Goal: Information Seeking & Learning: Learn about a topic

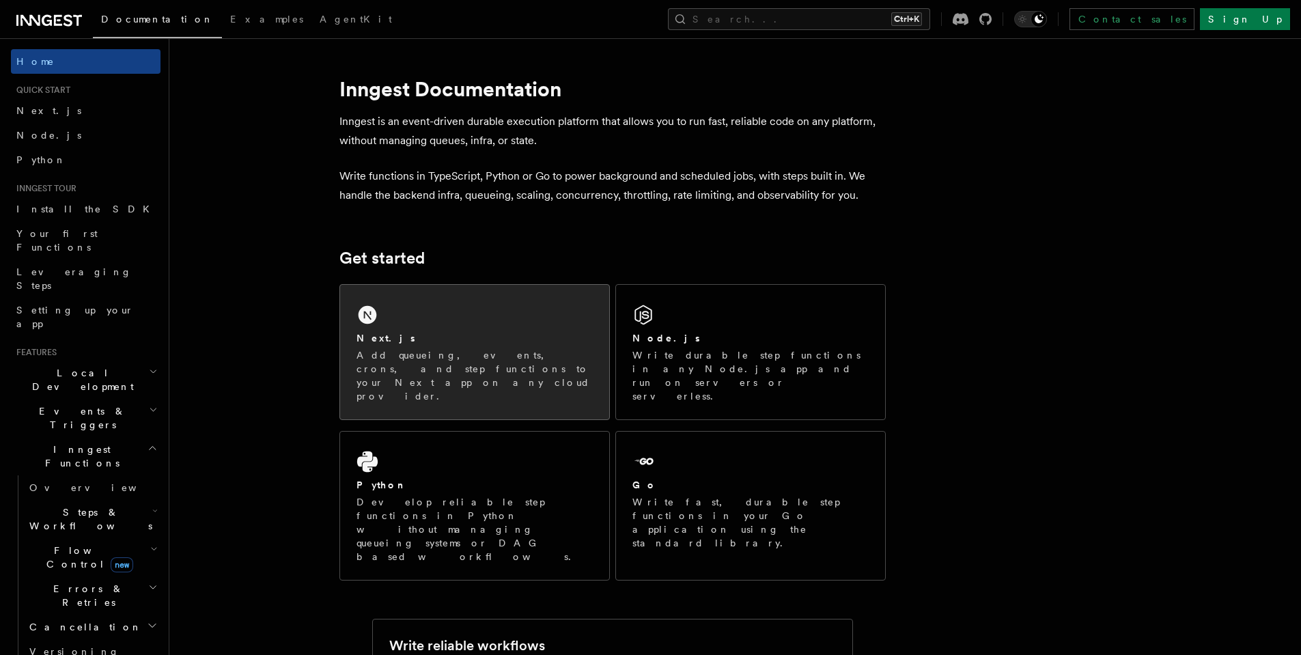
click at [520, 309] on div "Next.js Add queueing, events, crons, and step functions to your Next app on any…" at bounding box center [474, 352] width 269 height 135
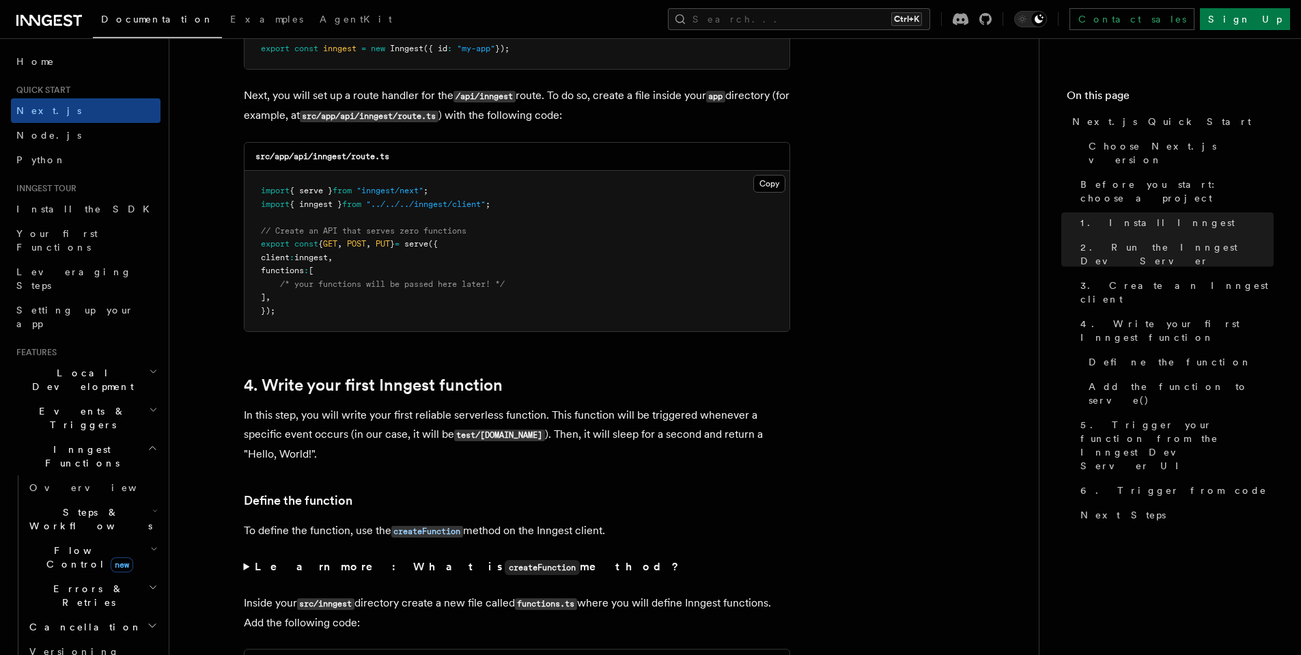
scroll to position [2212, 0]
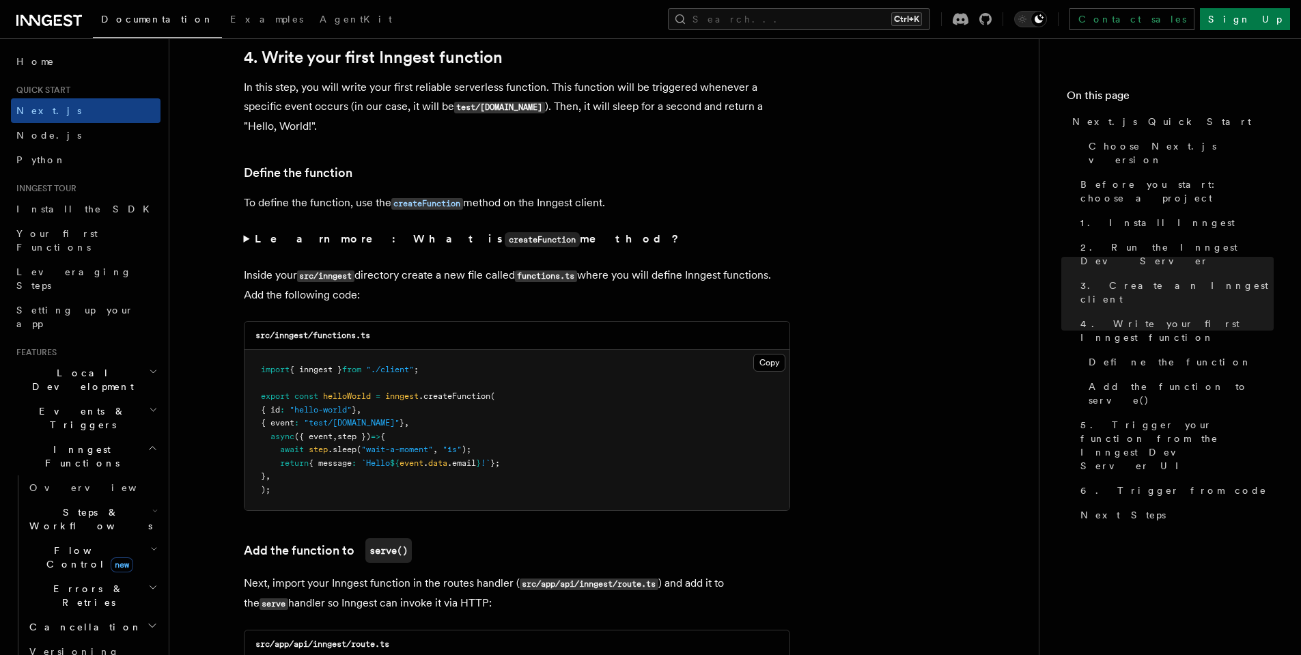
click at [447, 245] on strong "Learn more: What is createFunction method?" at bounding box center [468, 238] width 427 height 13
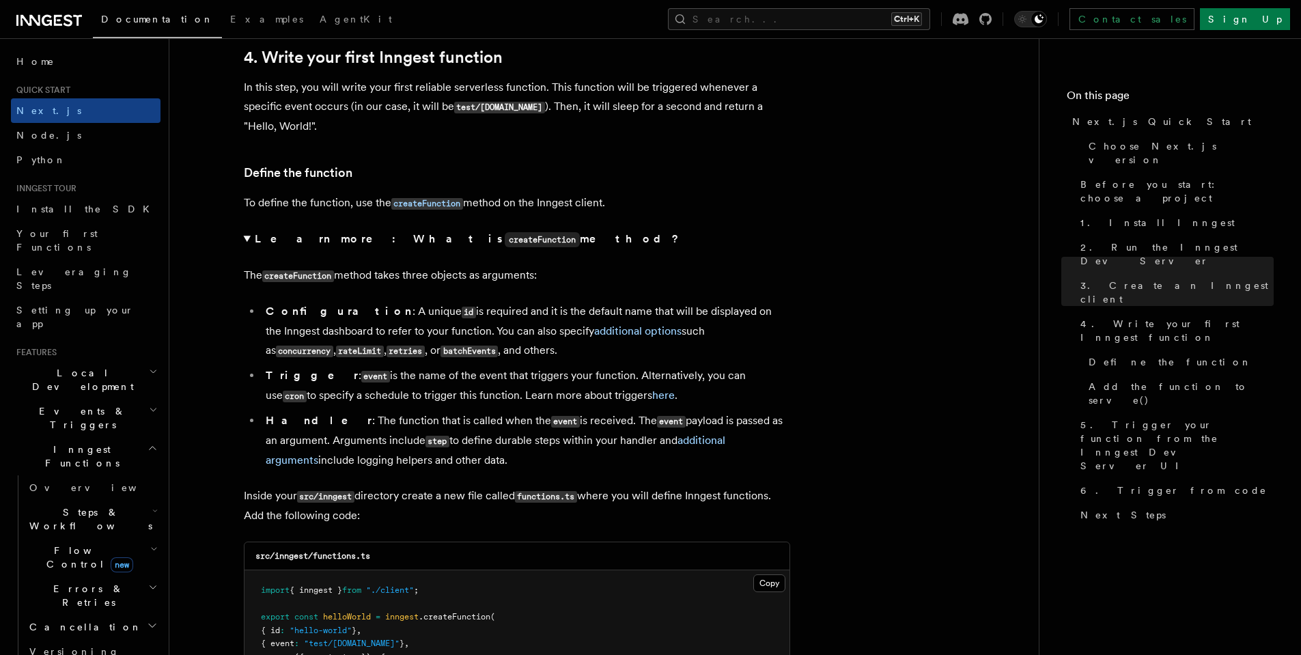
scroll to position [2376, 0]
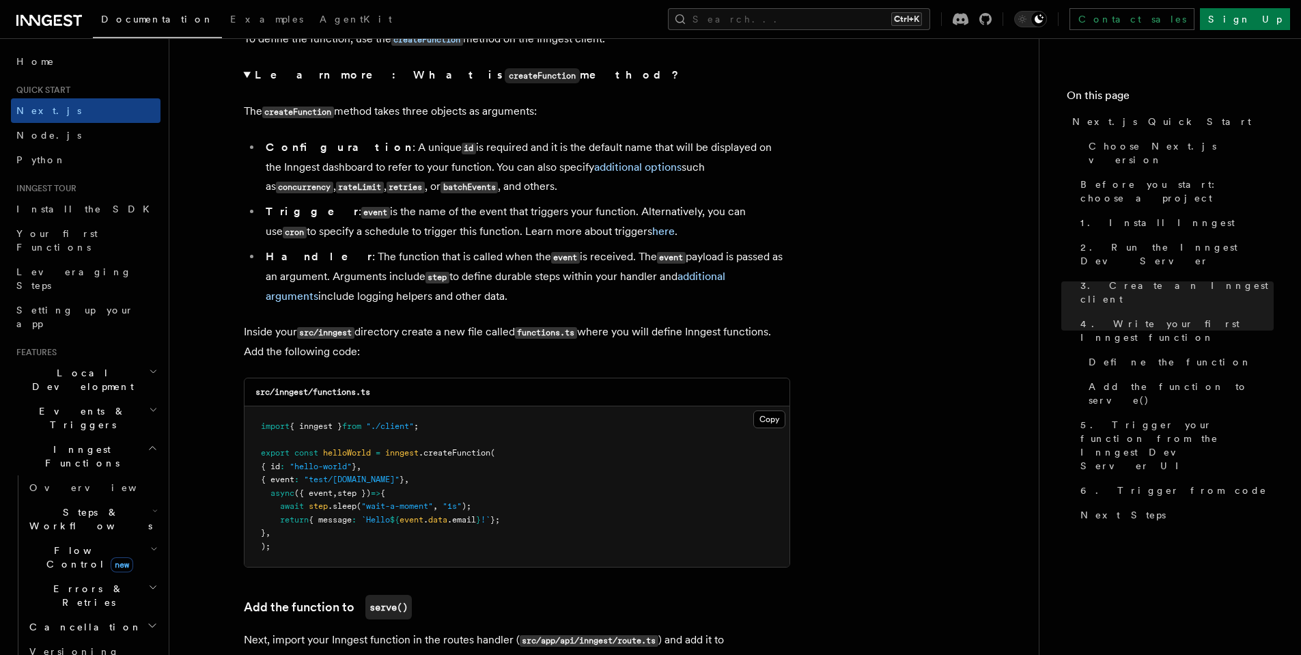
click at [707, 262] on li "Handler : The function that is called when the event is received. The event pay…" at bounding box center [526, 276] width 528 height 59
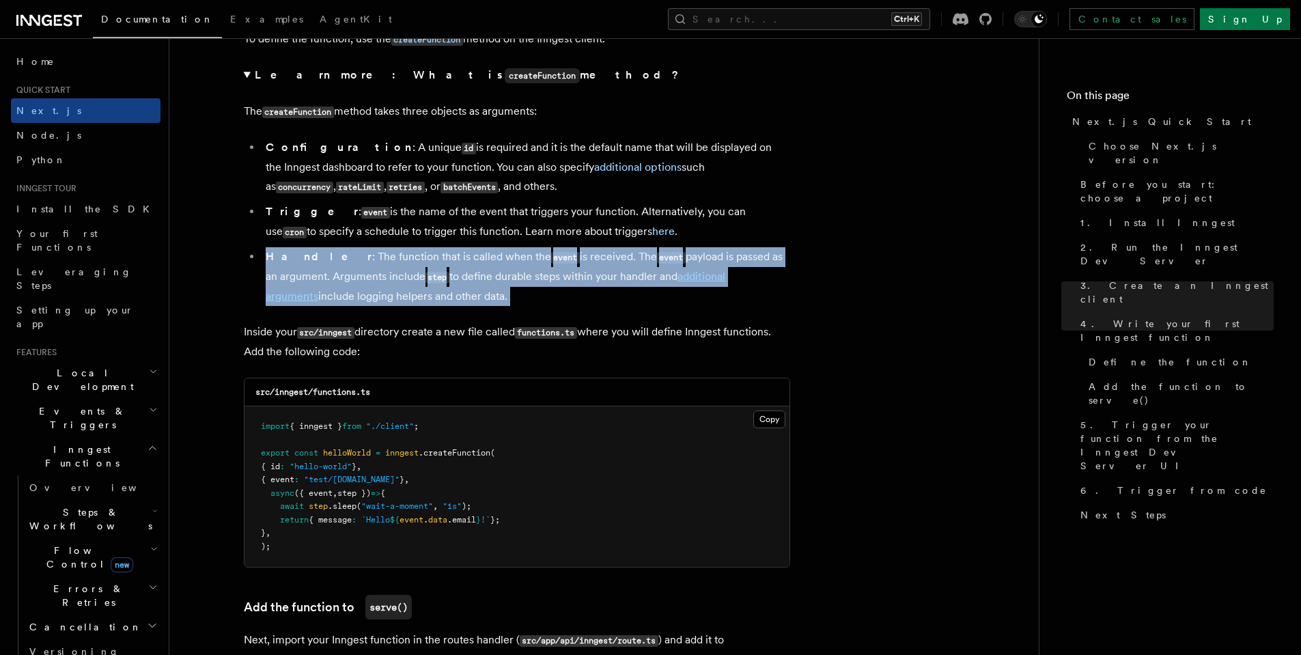
click at [707, 262] on li "Handler : The function that is called when the event is received. The event pay…" at bounding box center [526, 276] width 528 height 59
click at [673, 305] on li "Handler : The function that is called when the event is received. The event pay…" at bounding box center [526, 276] width 528 height 59
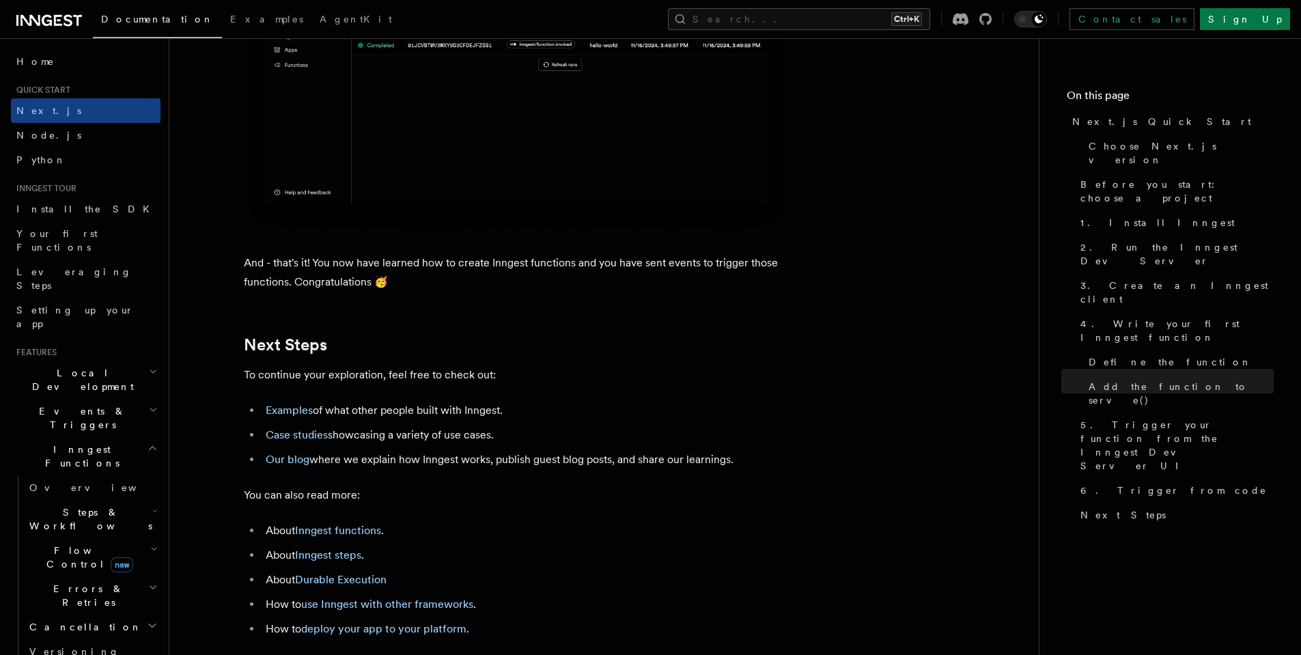
scroll to position [8767, 0]
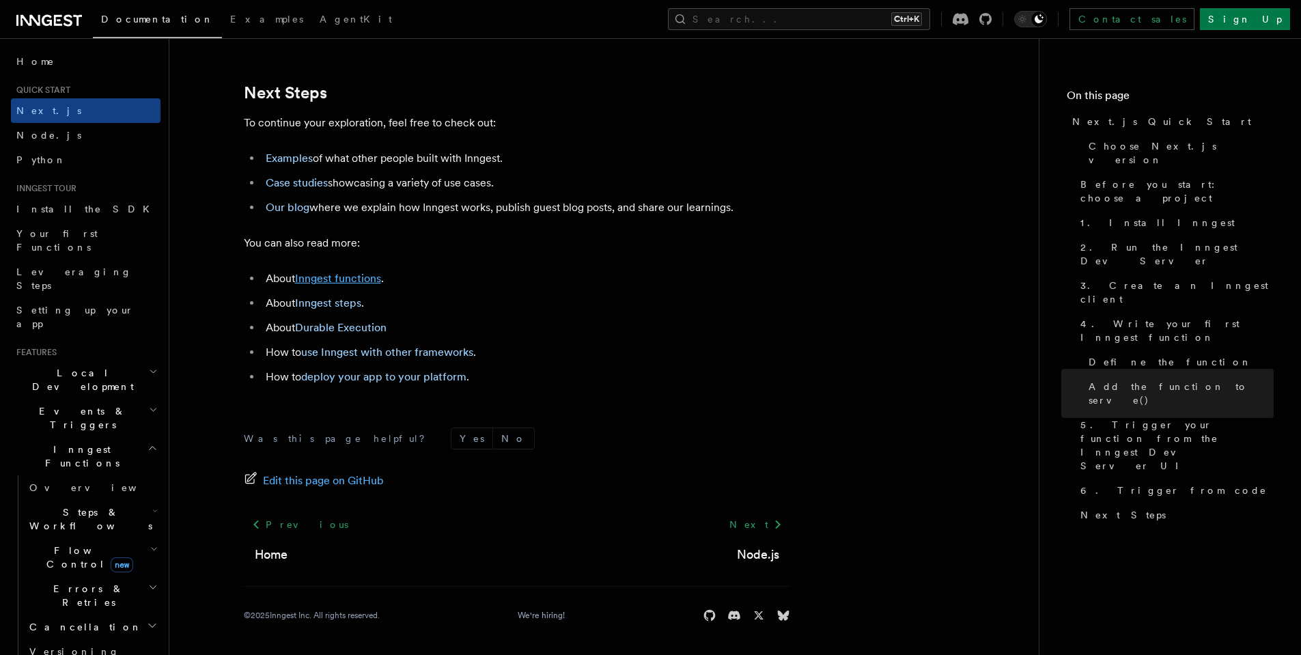
click at [369, 285] on link "Inngest functions" at bounding box center [338, 278] width 86 height 13
click at [363, 283] on link "Inngest functions" at bounding box center [338, 278] width 86 height 13
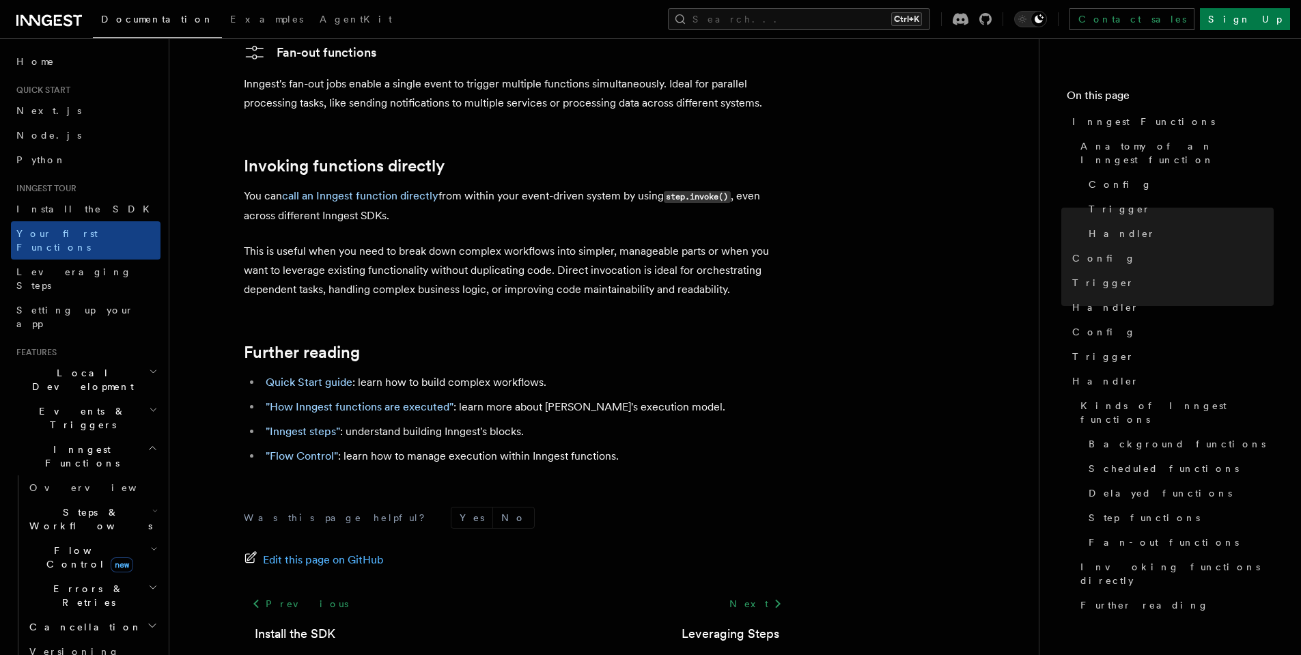
scroll to position [2696, 0]
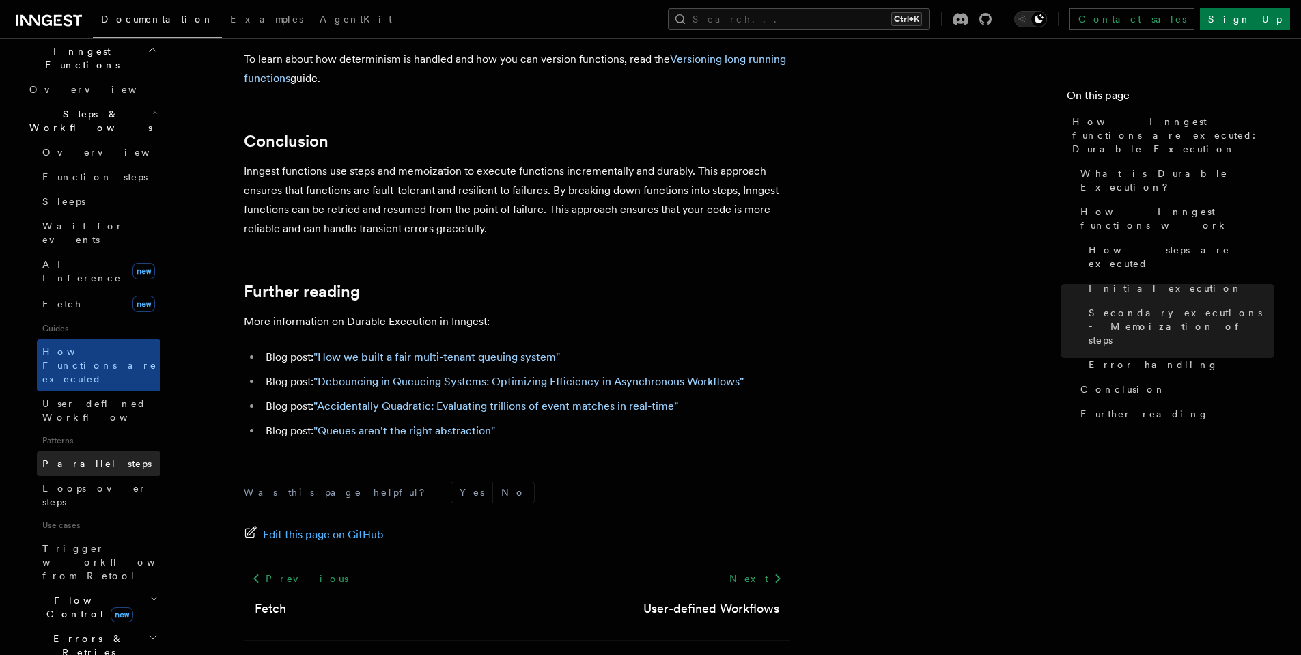
scroll to position [410, 0]
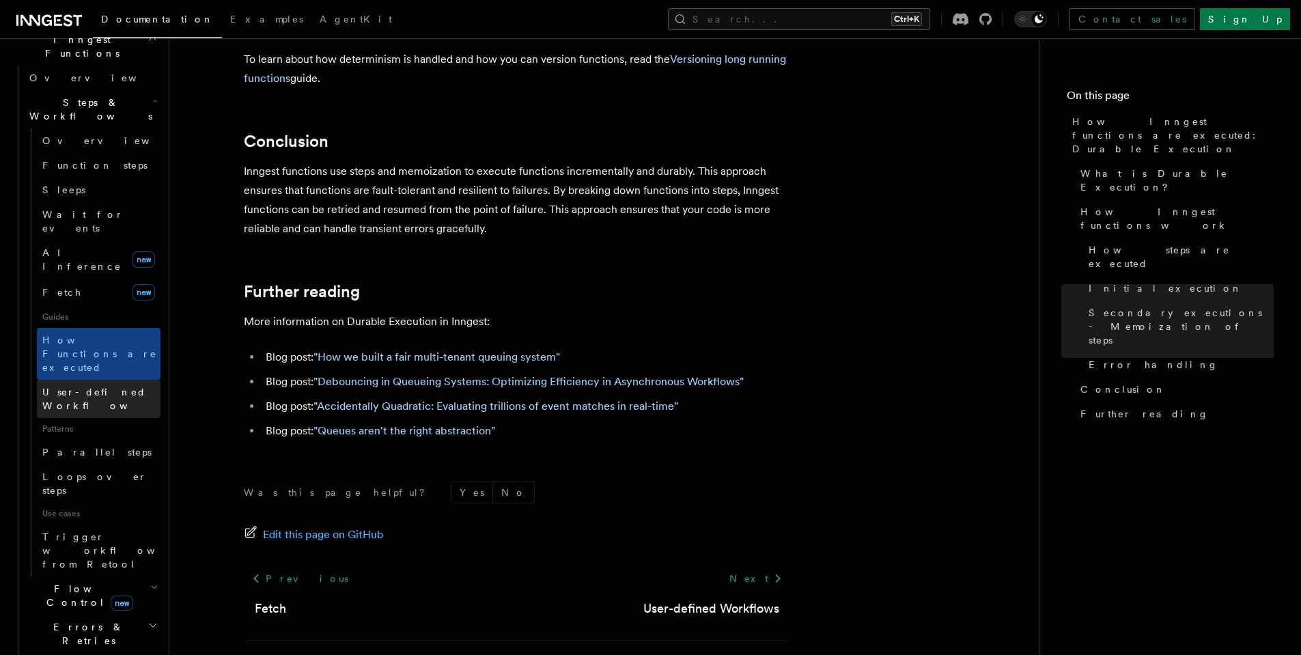
click at [98, 386] on span "User-defined Workflows" at bounding box center [103, 398] width 123 height 25
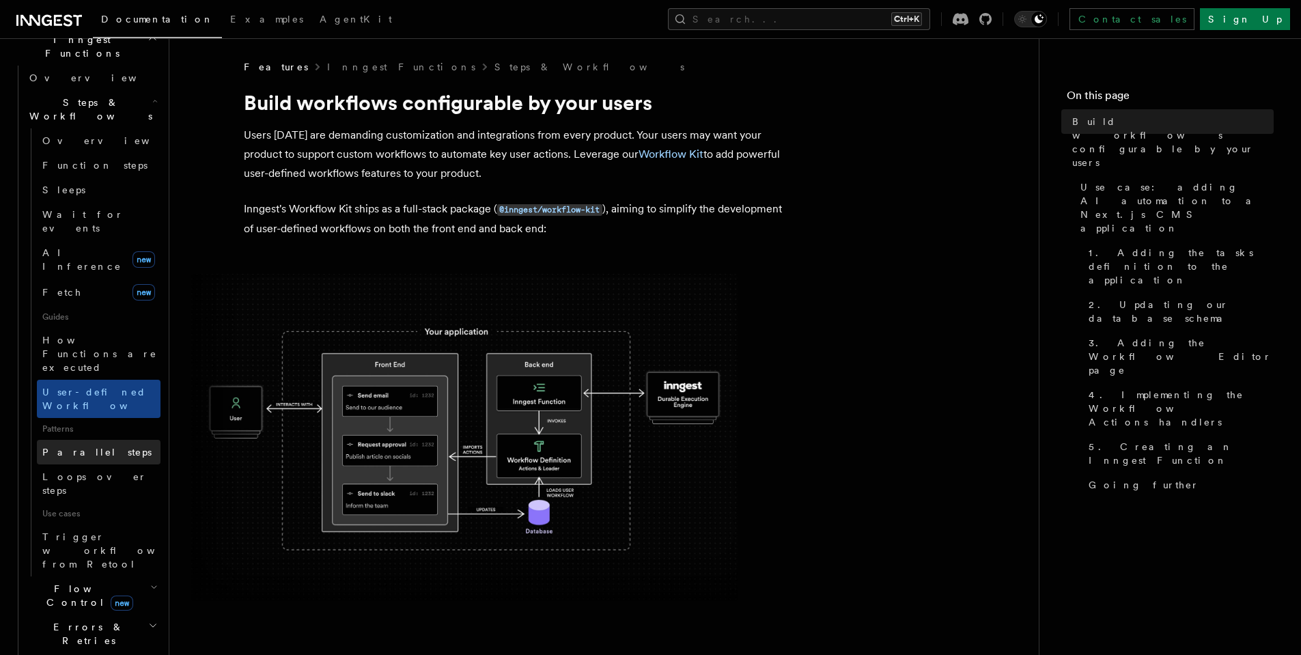
click at [97, 447] on span "Parallel steps" at bounding box center [96, 452] width 109 height 11
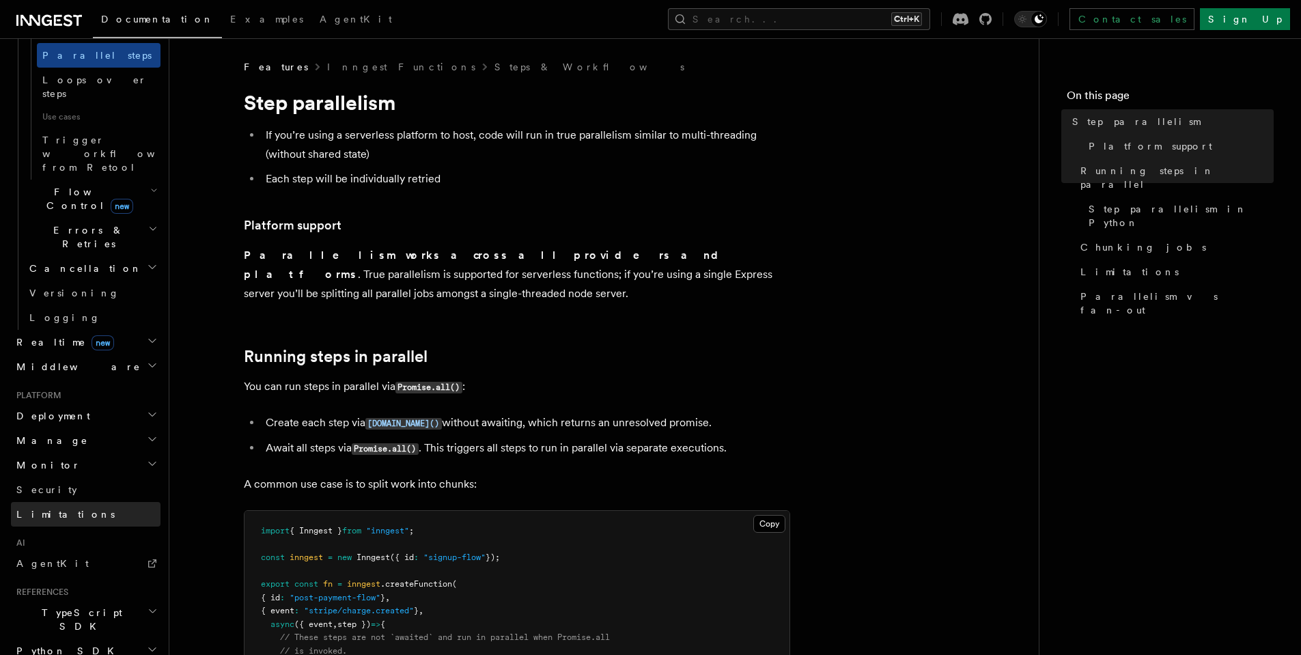
scroll to position [397, 0]
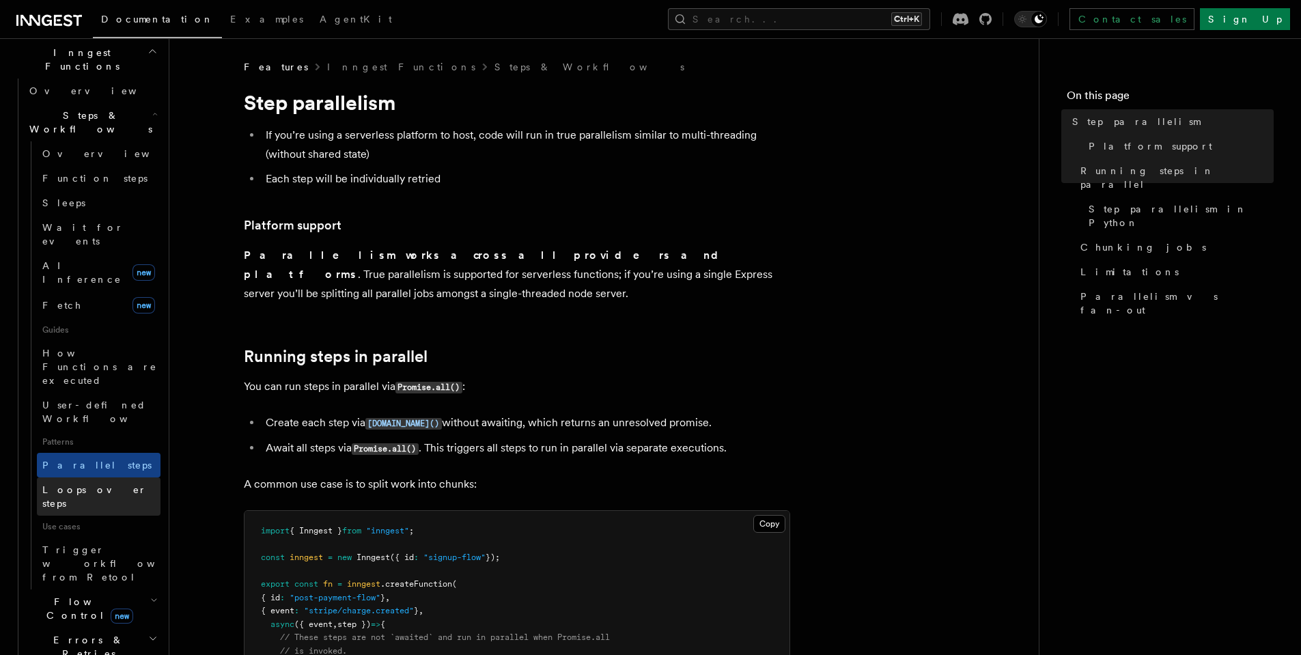
click at [96, 484] on span "Loops over steps" at bounding box center [94, 496] width 104 height 25
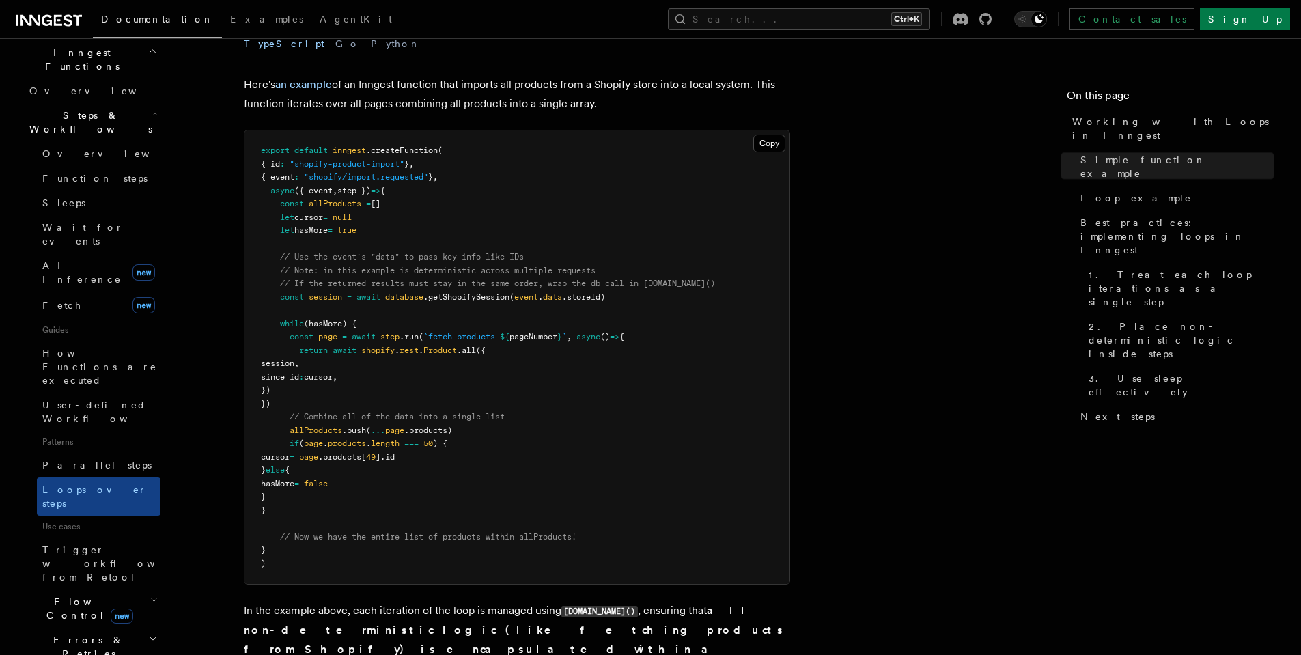
scroll to position [2048, 0]
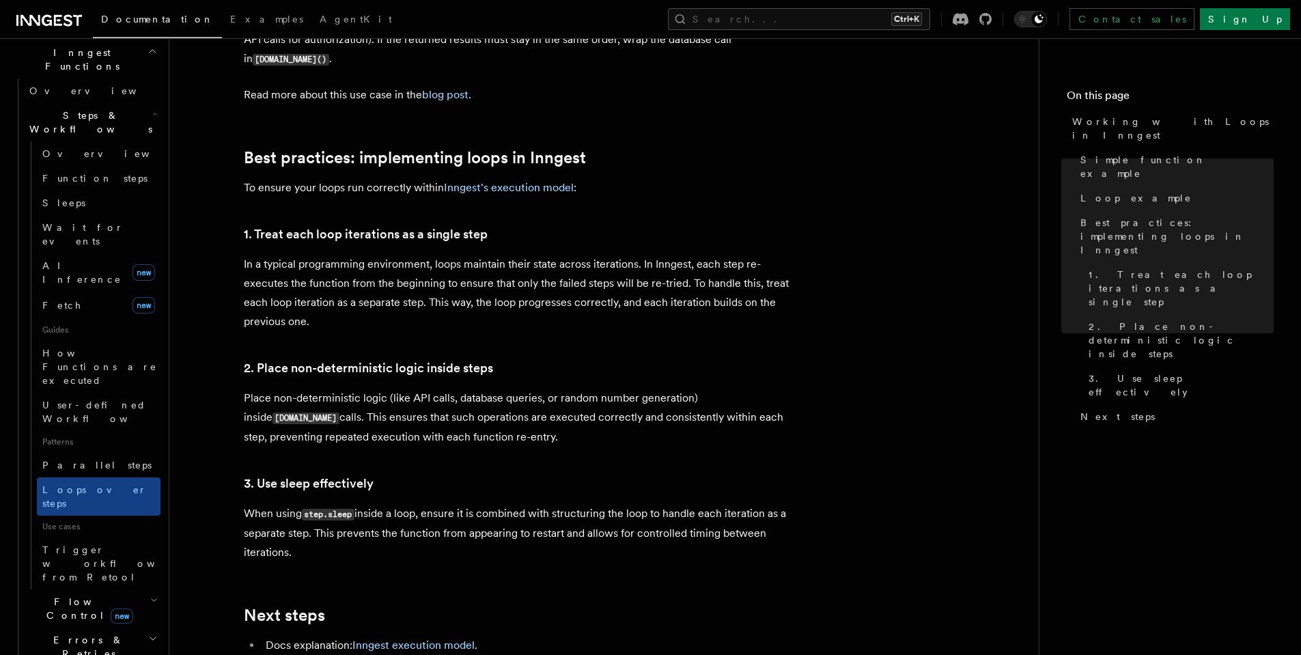
click at [135, 627] on h2 "Errors & Retries" at bounding box center [92, 646] width 137 height 38
click at [137, 589] on h2 "Flow Control new" at bounding box center [92, 608] width 137 height 38
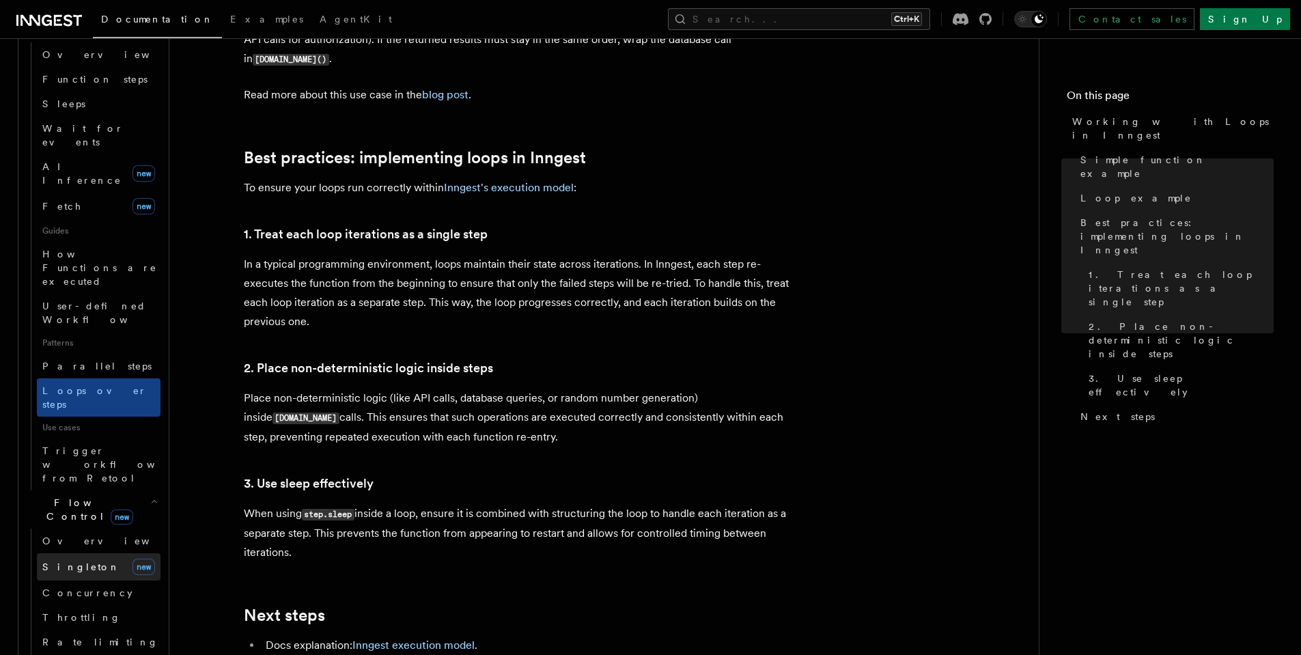
scroll to position [561, 0]
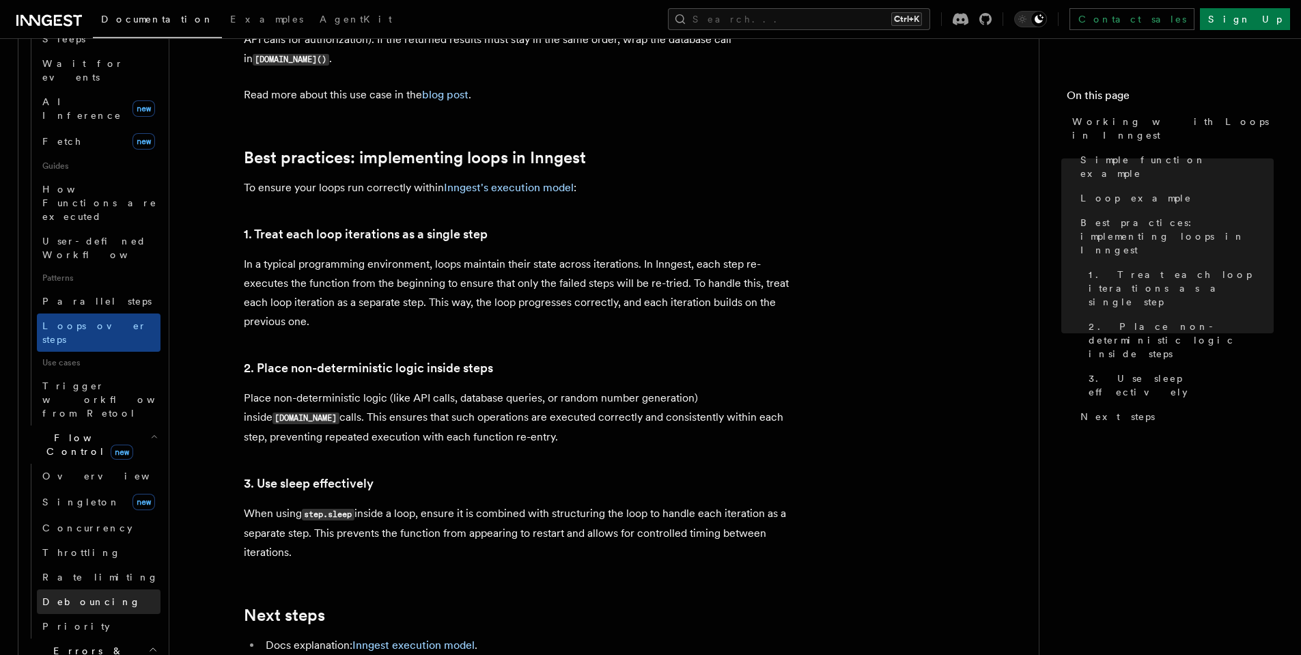
click at [94, 589] on link "Debouncing" at bounding box center [99, 601] width 124 height 25
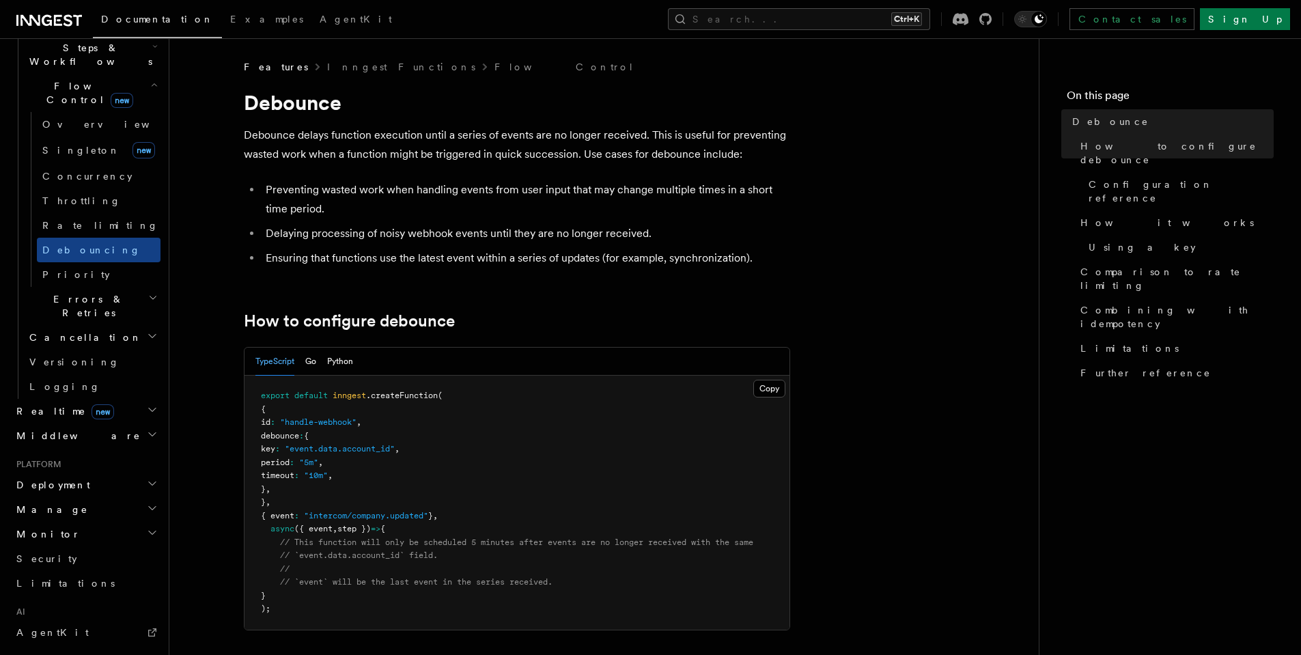
scroll to position [397, 0]
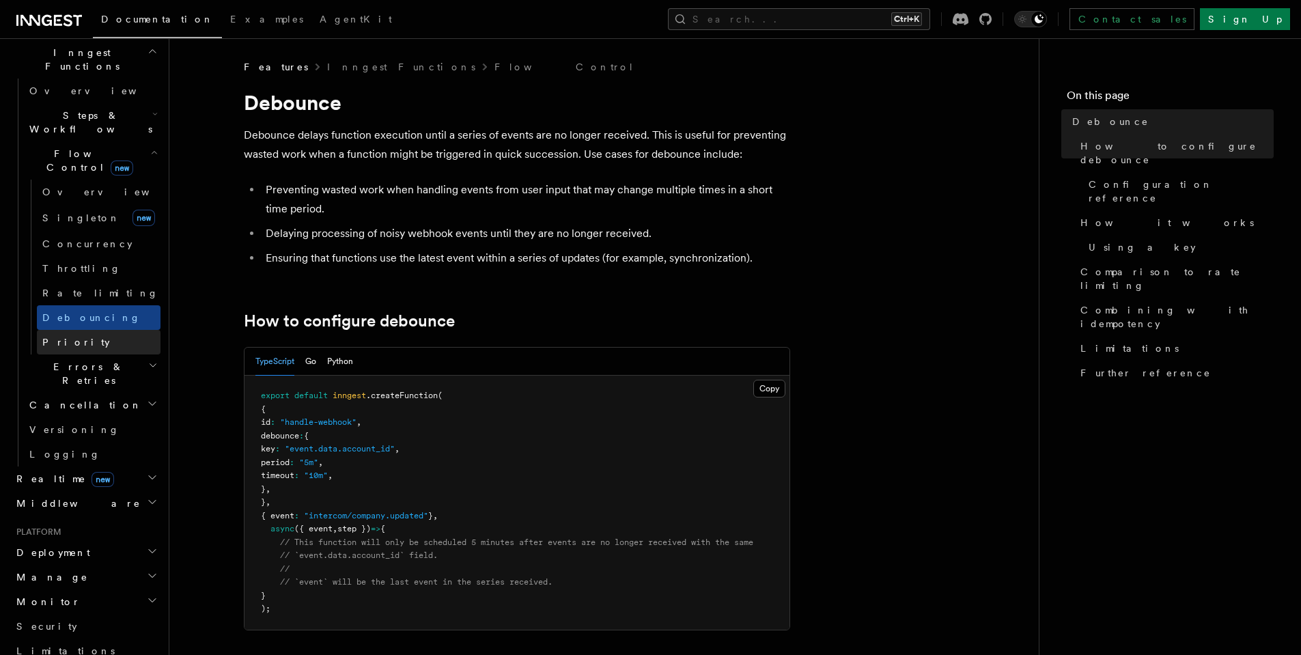
click at [107, 330] on link "Priority" at bounding box center [99, 342] width 124 height 25
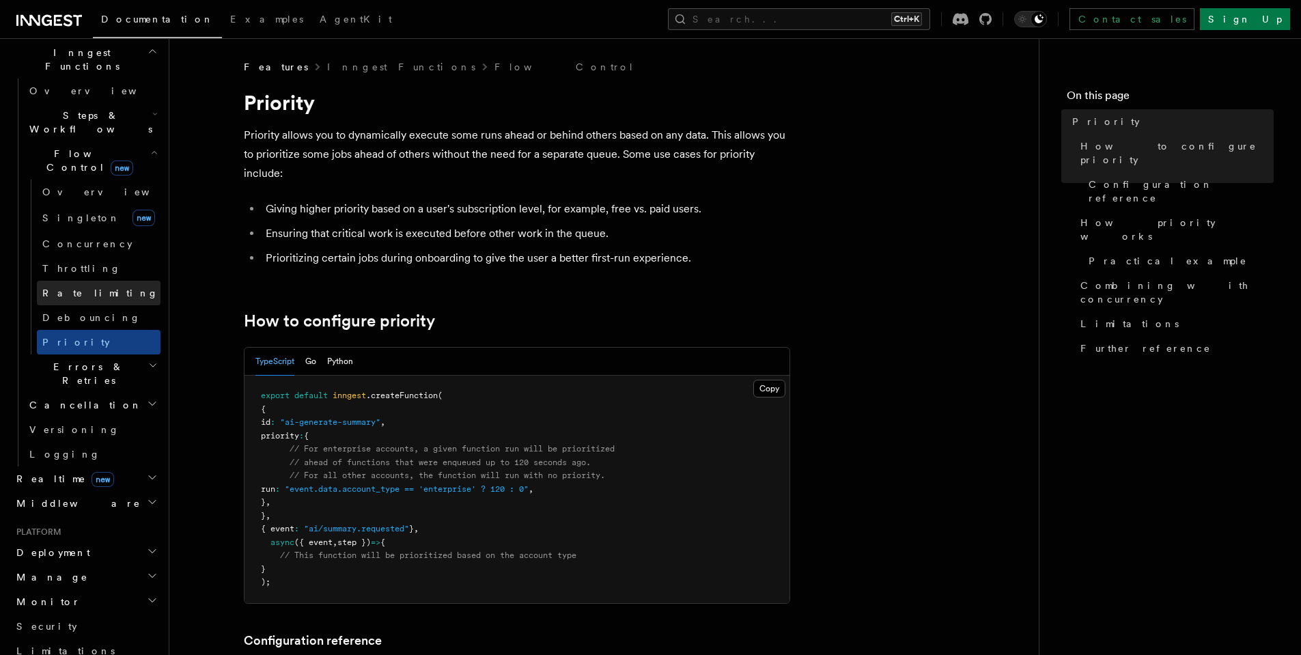
click at [105, 281] on link "Rate limiting" at bounding box center [99, 293] width 124 height 25
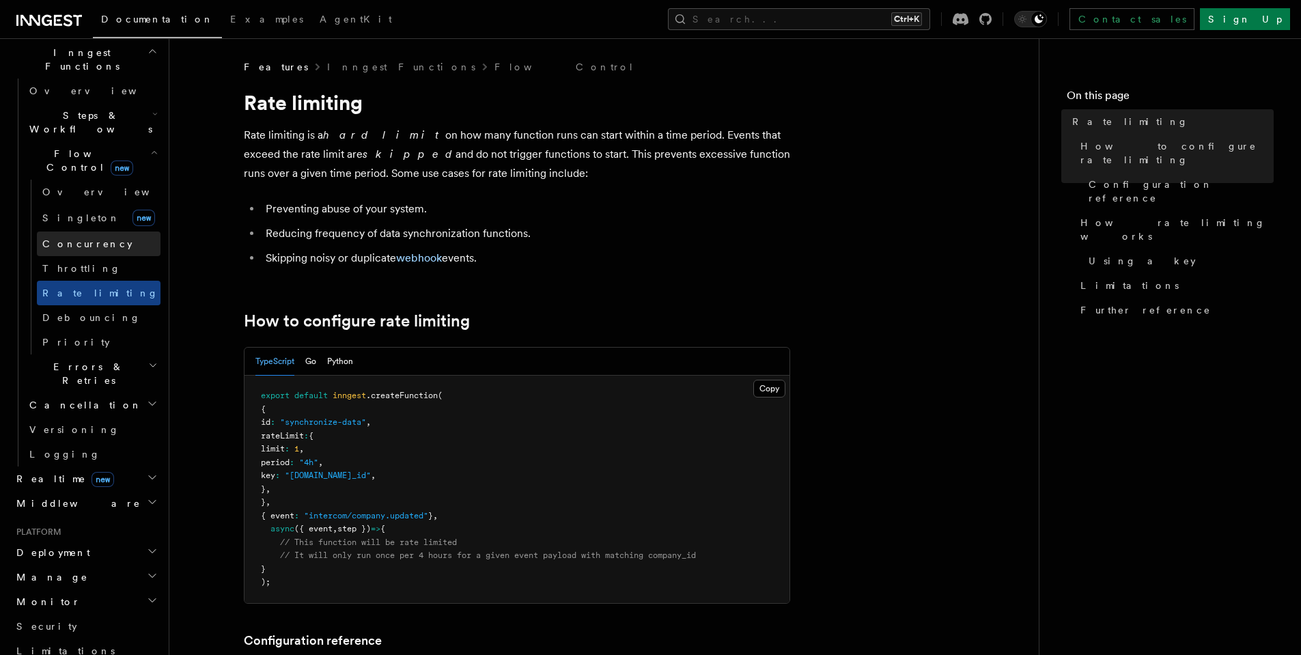
click at [102, 231] on link "Concurrency" at bounding box center [99, 243] width 124 height 25
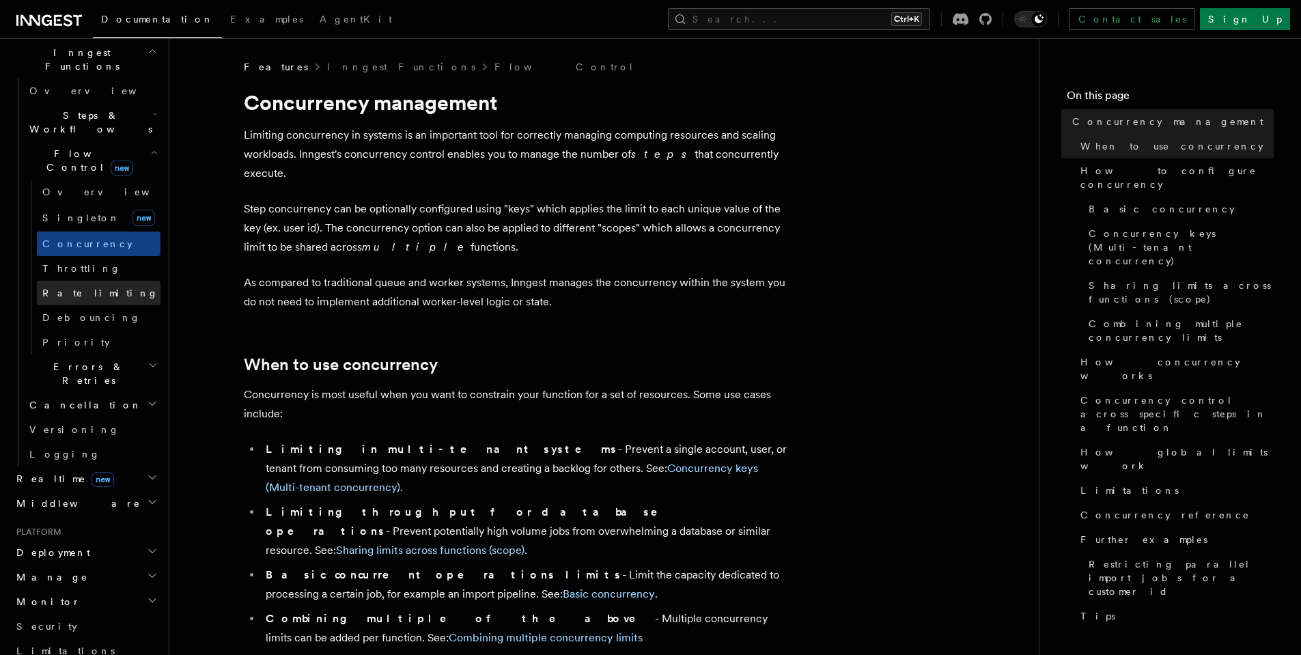
click at [114, 281] on link "Rate limiting" at bounding box center [99, 293] width 124 height 25
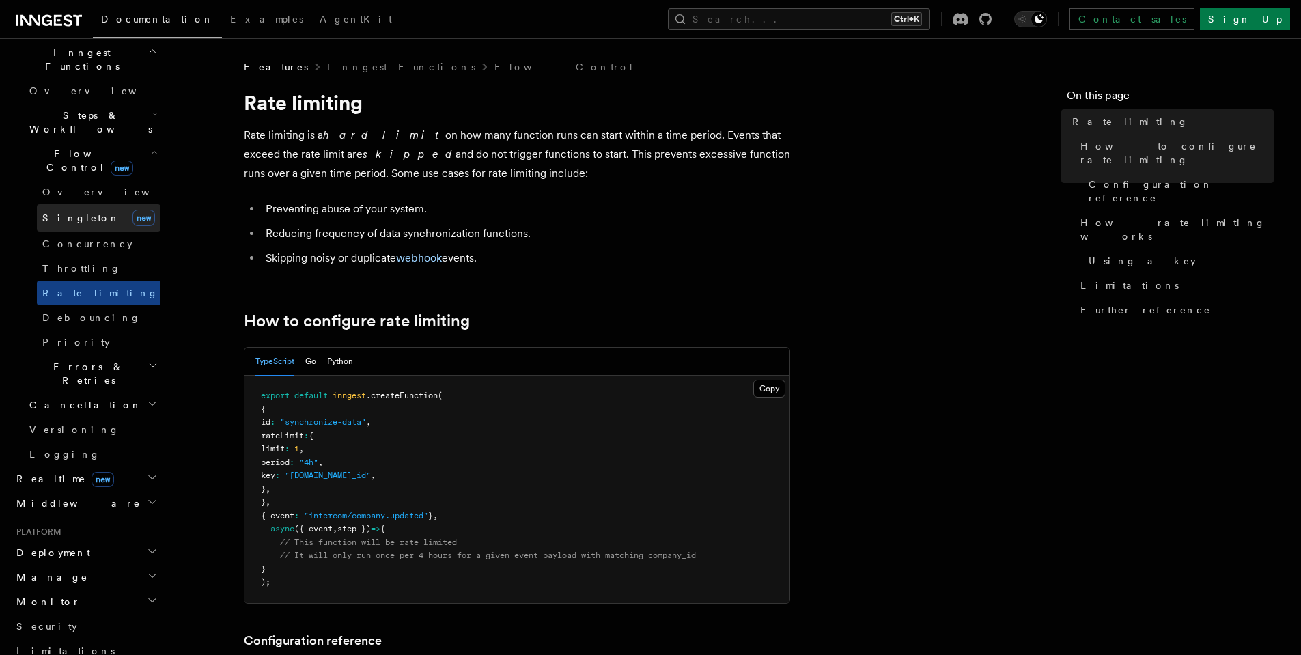
click at [85, 204] on link "Singleton new" at bounding box center [99, 217] width 124 height 27
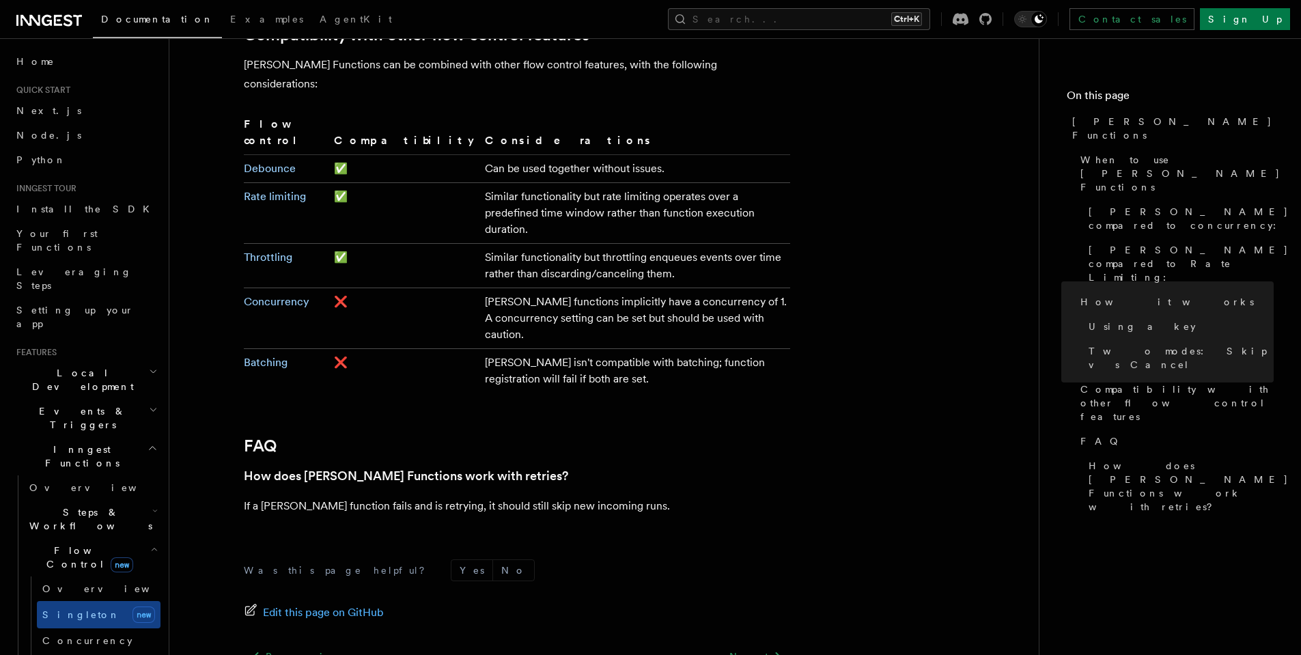
click at [149, 366] on icon "button" at bounding box center [153, 371] width 9 height 11
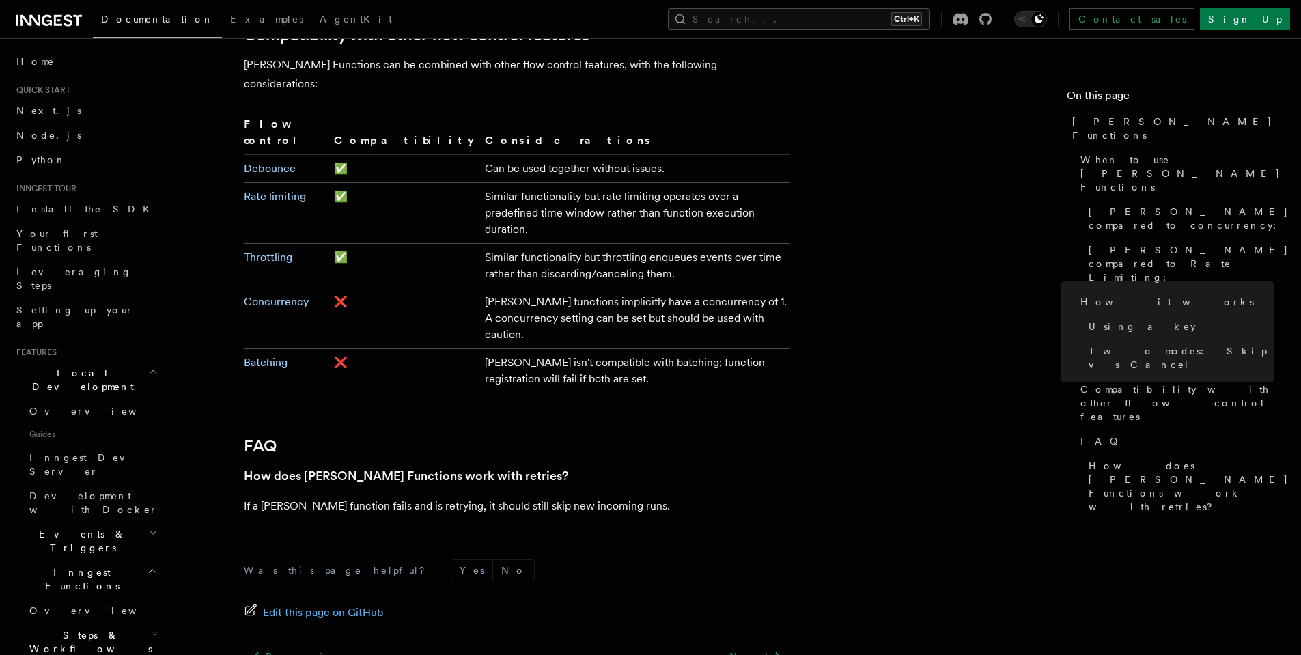
click at [149, 366] on icon "button" at bounding box center [153, 371] width 9 height 11
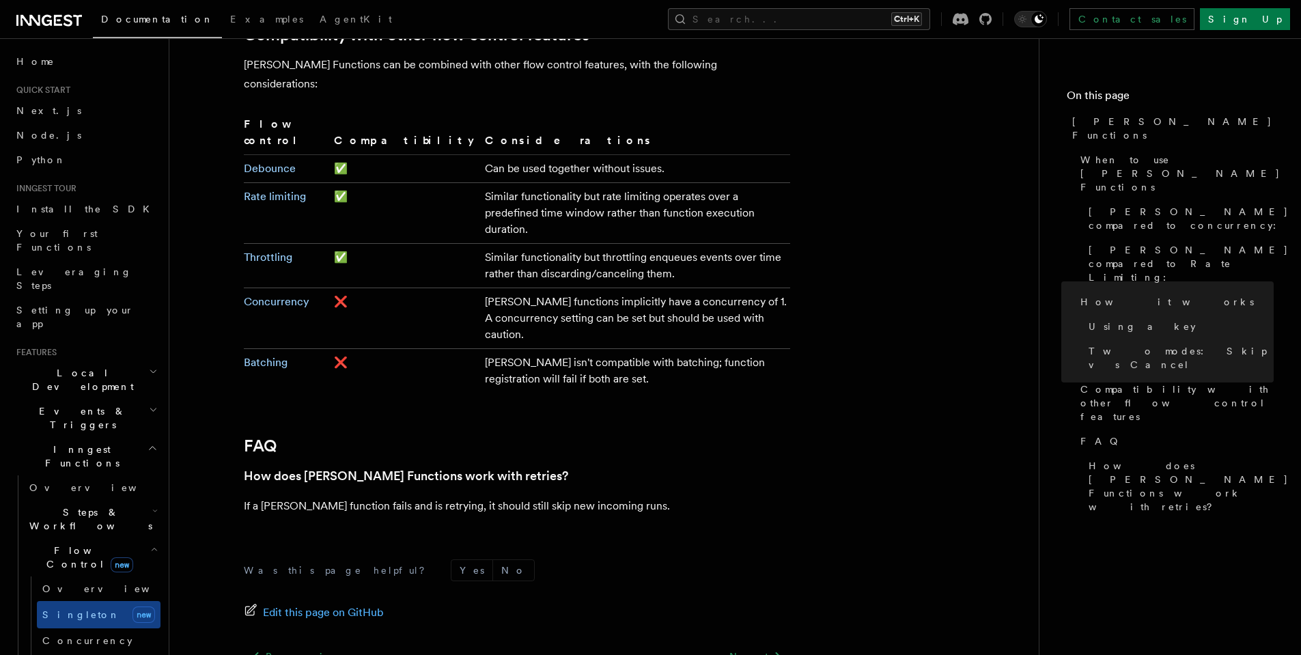
click at [149, 404] on icon "button" at bounding box center [153, 409] width 9 height 11
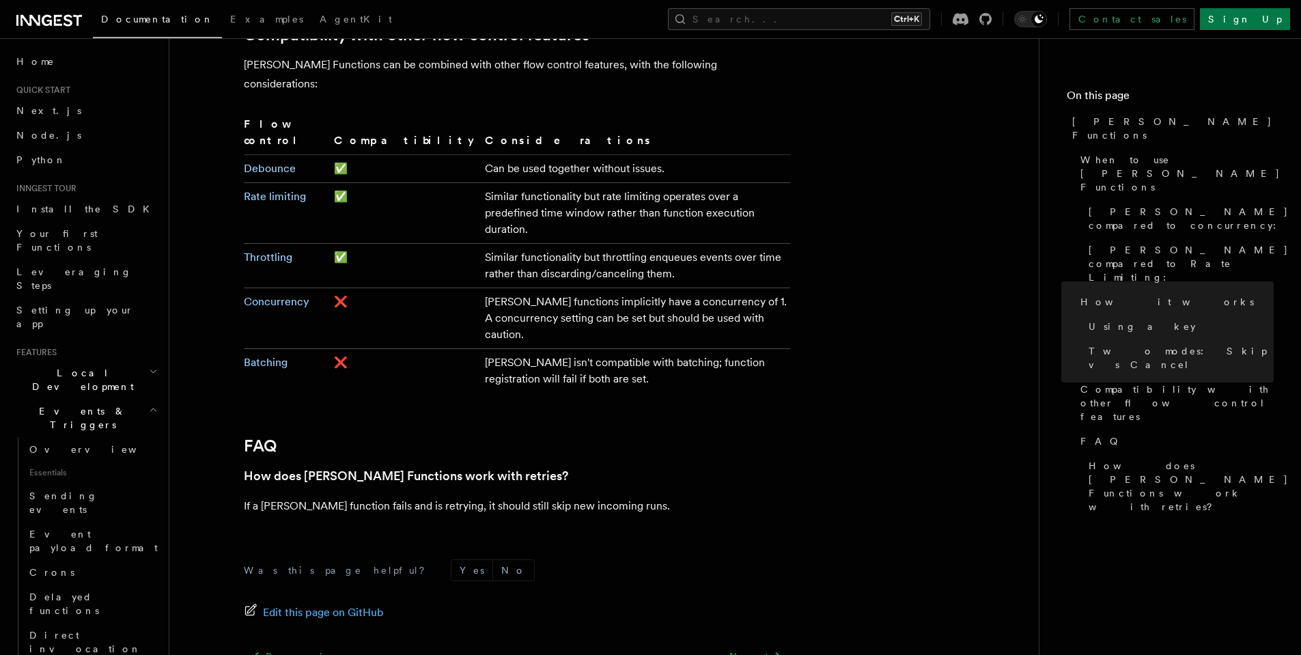
click at [151, 408] on icon "button" at bounding box center [153, 409] width 5 height 3
click at [149, 366] on icon "button" at bounding box center [153, 371] width 9 height 11
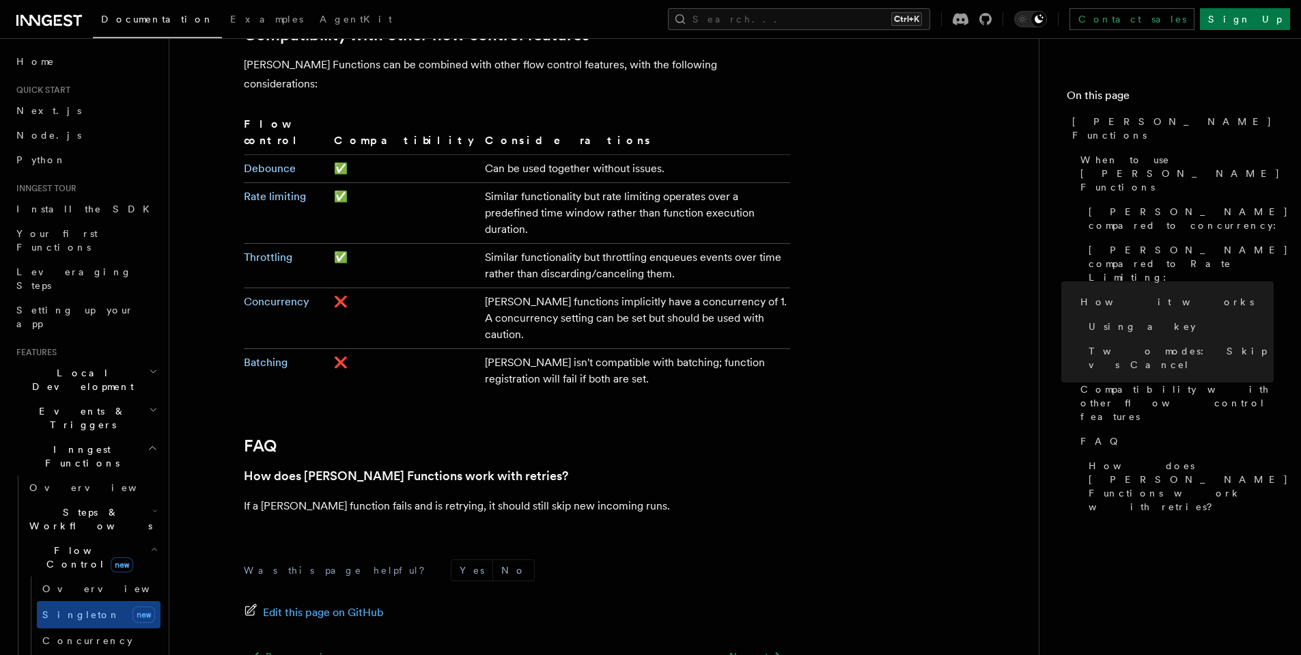
scroll to position [612, 0]
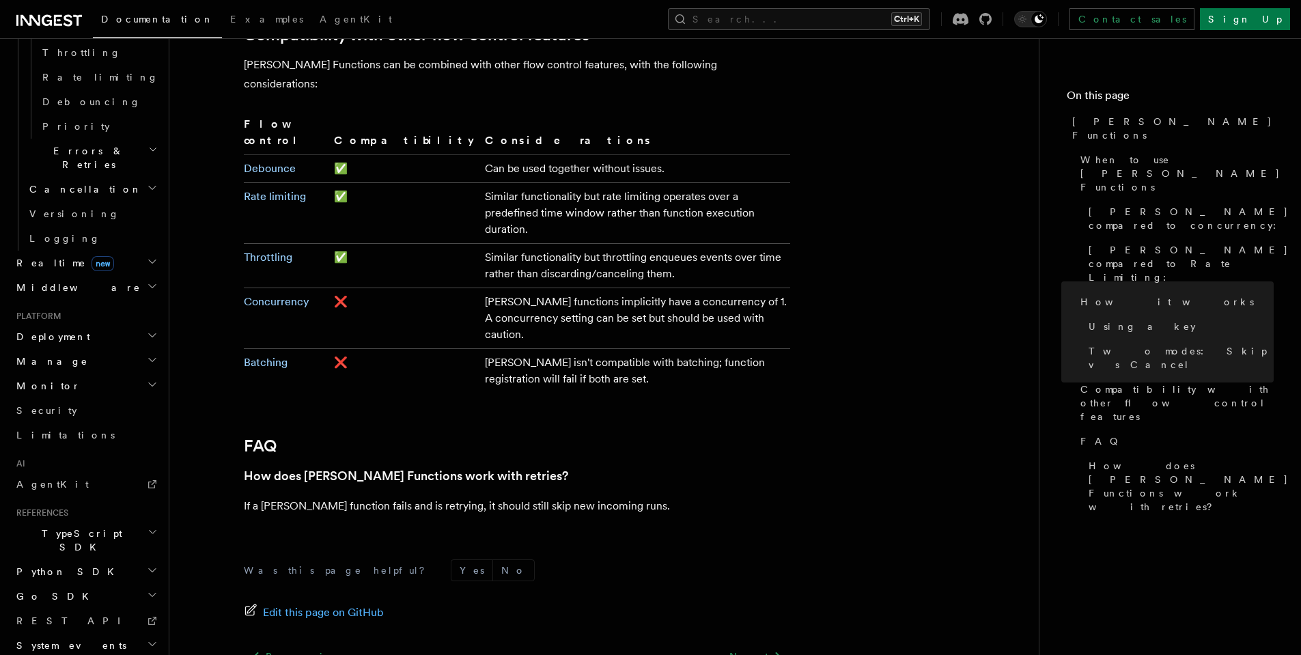
click at [147, 379] on icon "button" at bounding box center [152, 384] width 11 height 11
click at [124, 436] on link "Inspecting function runs" at bounding box center [92, 455] width 137 height 38
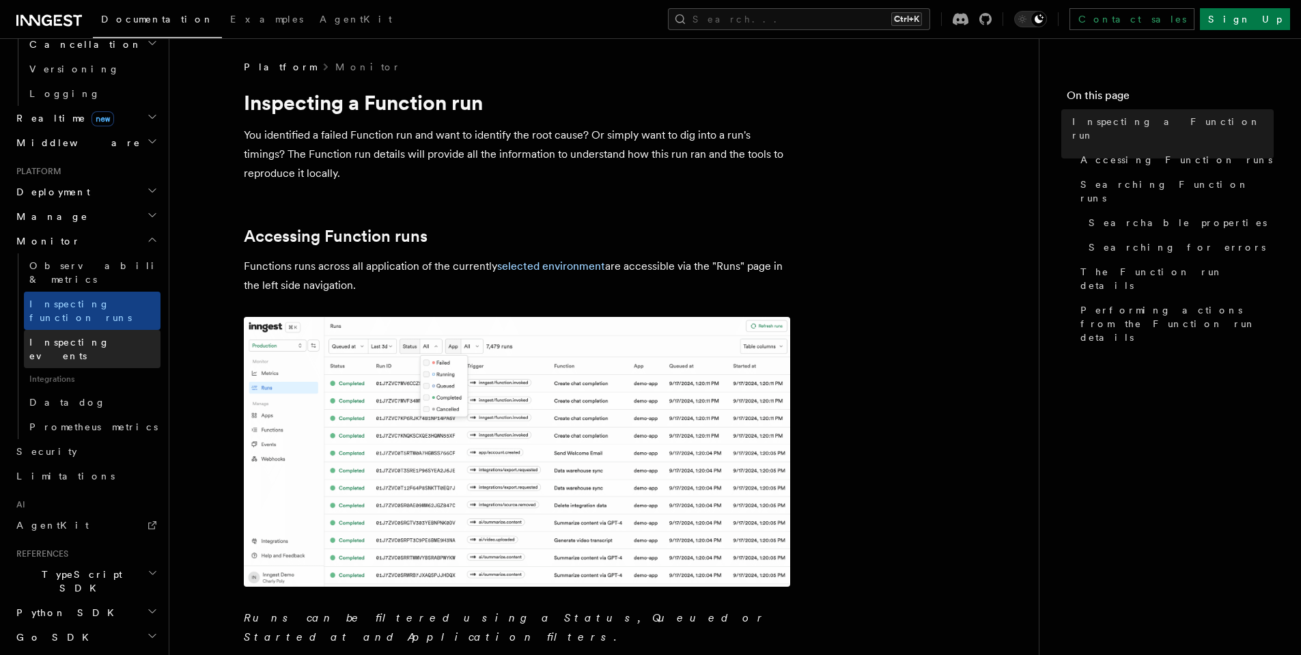
click at [101, 335] on span "Inspecting events" at bounding box center [94, 348] width 131 height 27
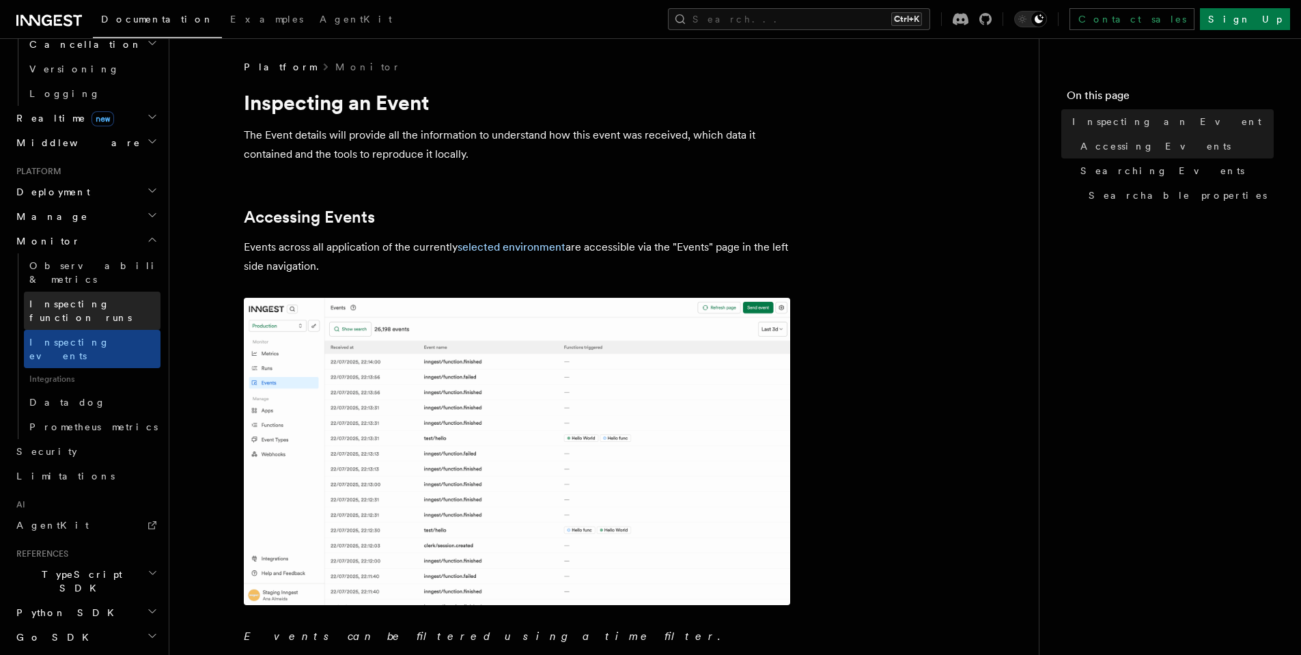
click at [94, 298] on span "Inspecting function runs" at bounding box center [80, 310] width 102 height 25
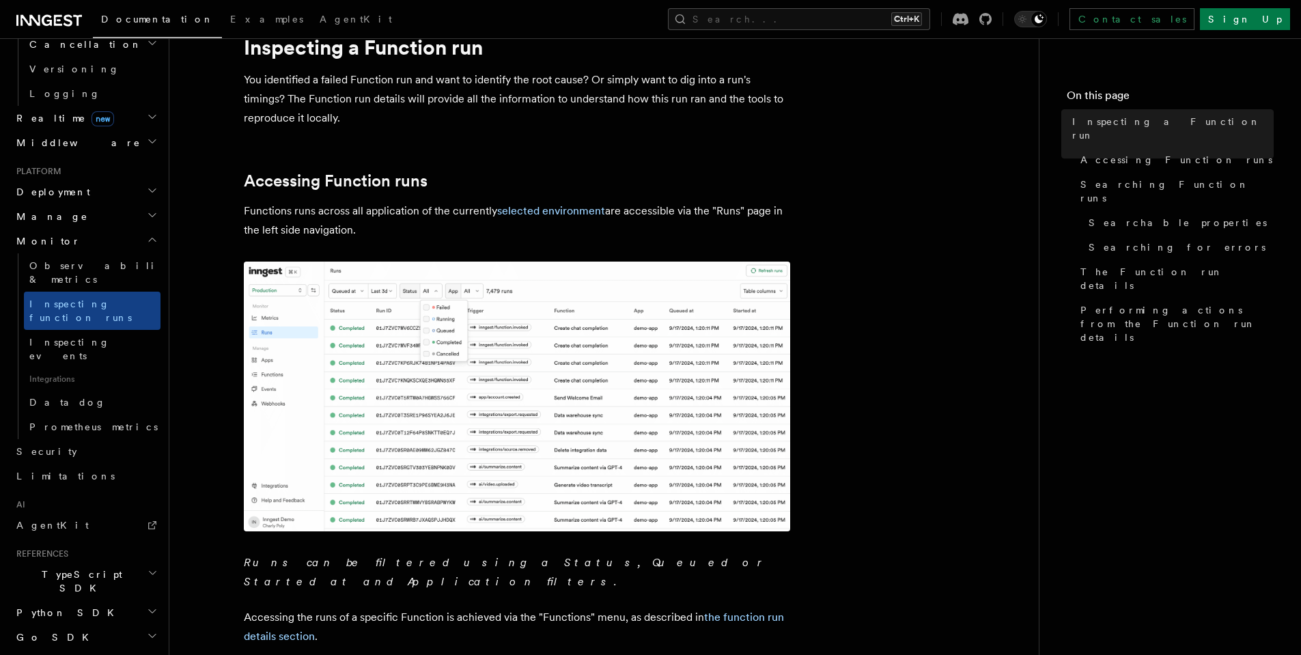
scroll to position [82, 0]
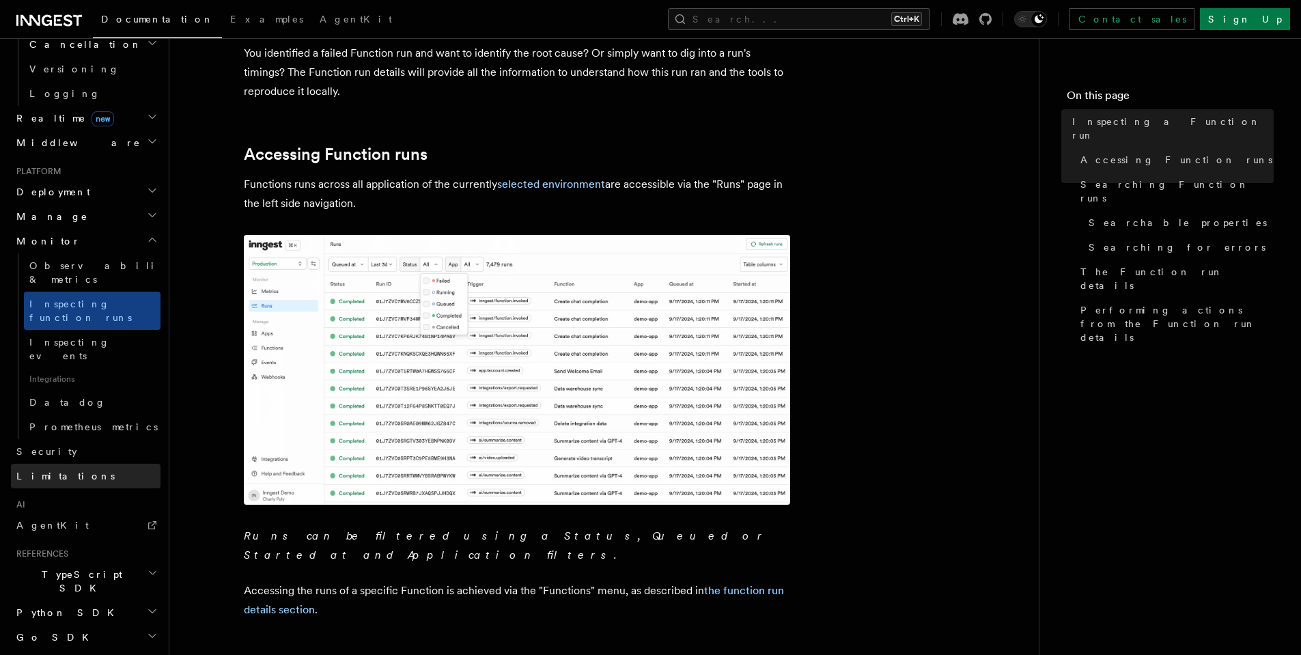
click at [81, 464] on link "Limitations" at bounding box center [86, 476] width 150 height 25
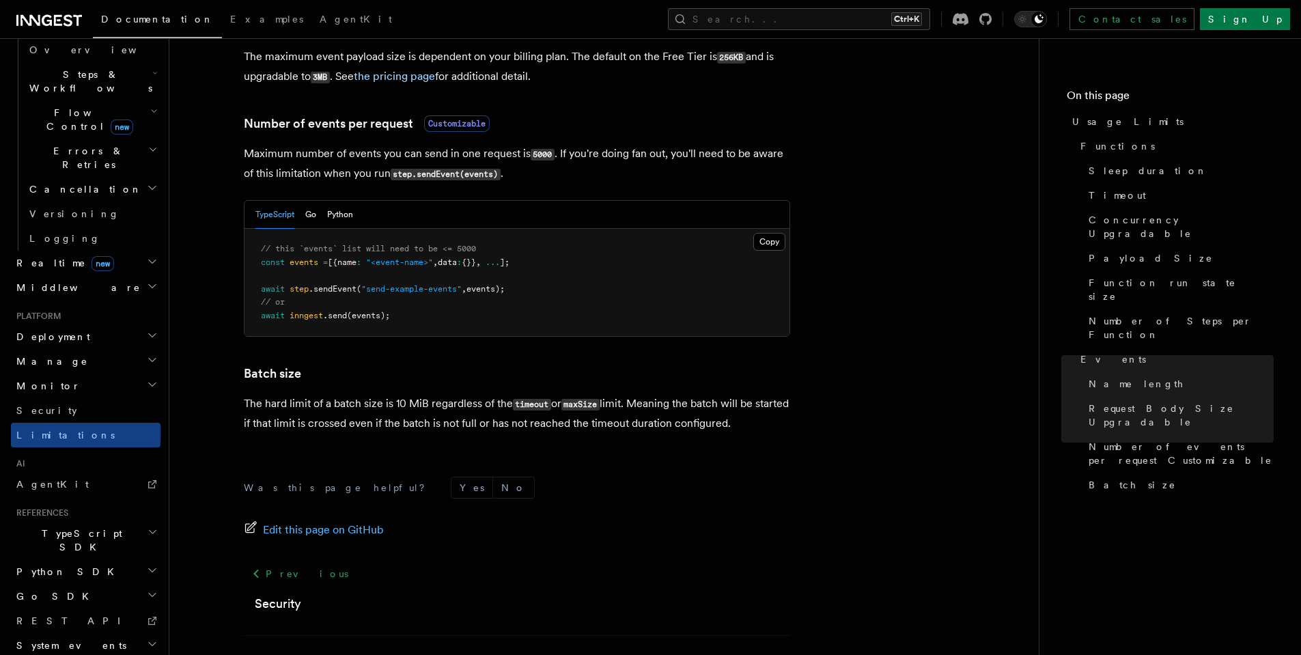
scroll to position [1283, 0]
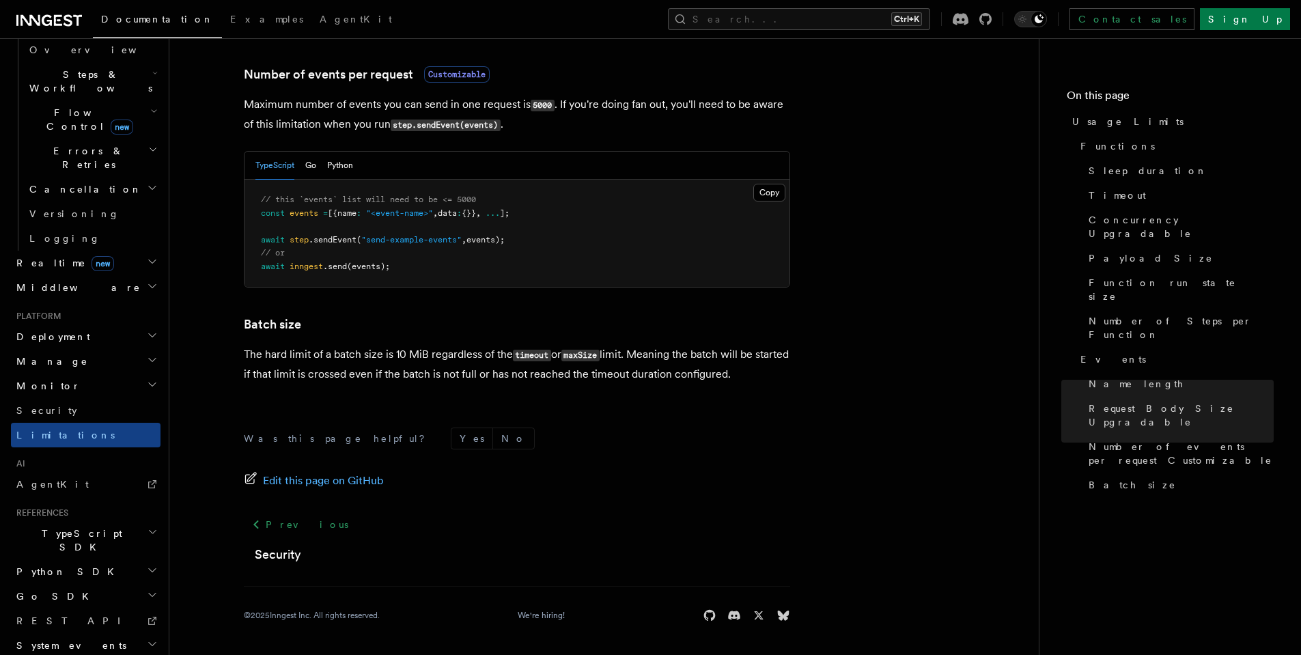
click at [125, 633] on h2 "System events" at bounding box center [86, 645] width 150 height 25
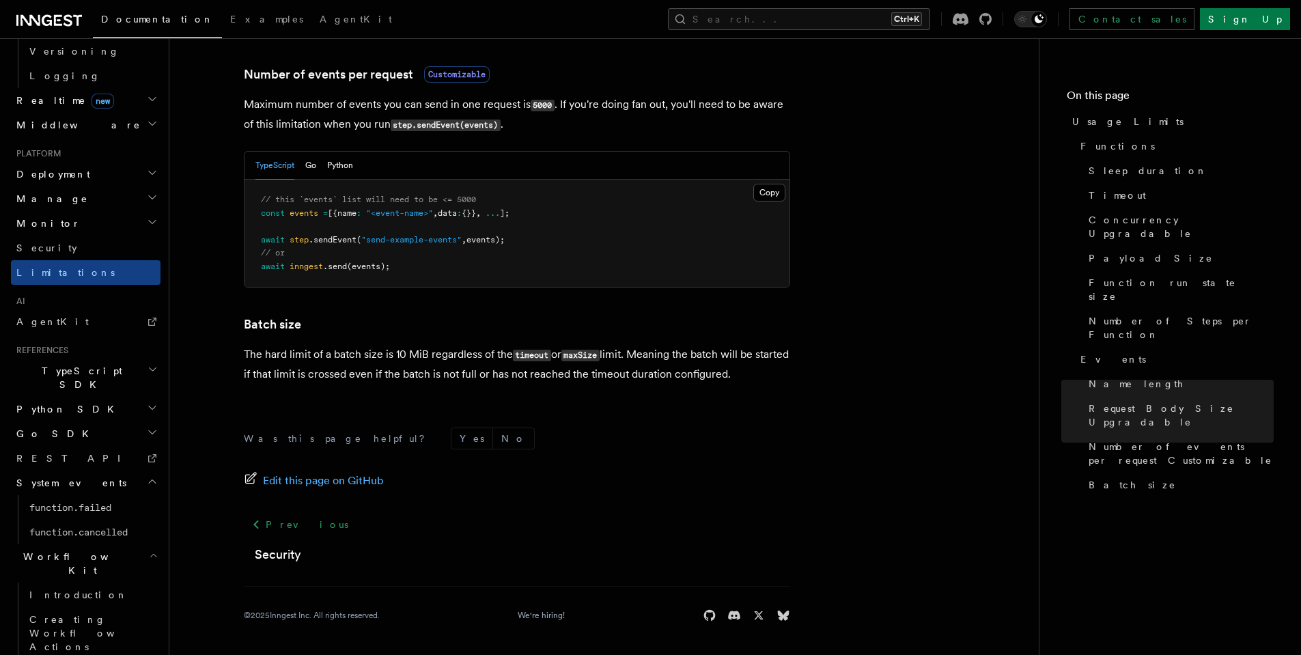
scroll to position [610, 0]
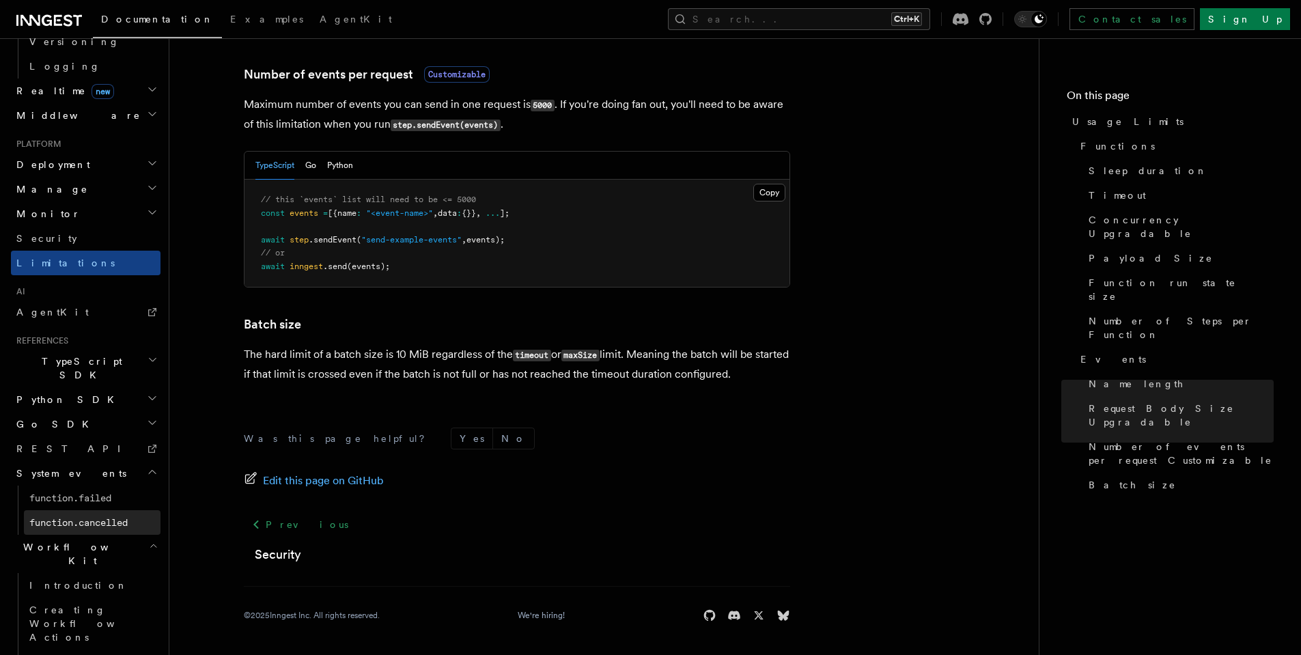
click at [112, 517] on span "function.cancelled" at bounding box center [78, 522] width 98 height 11
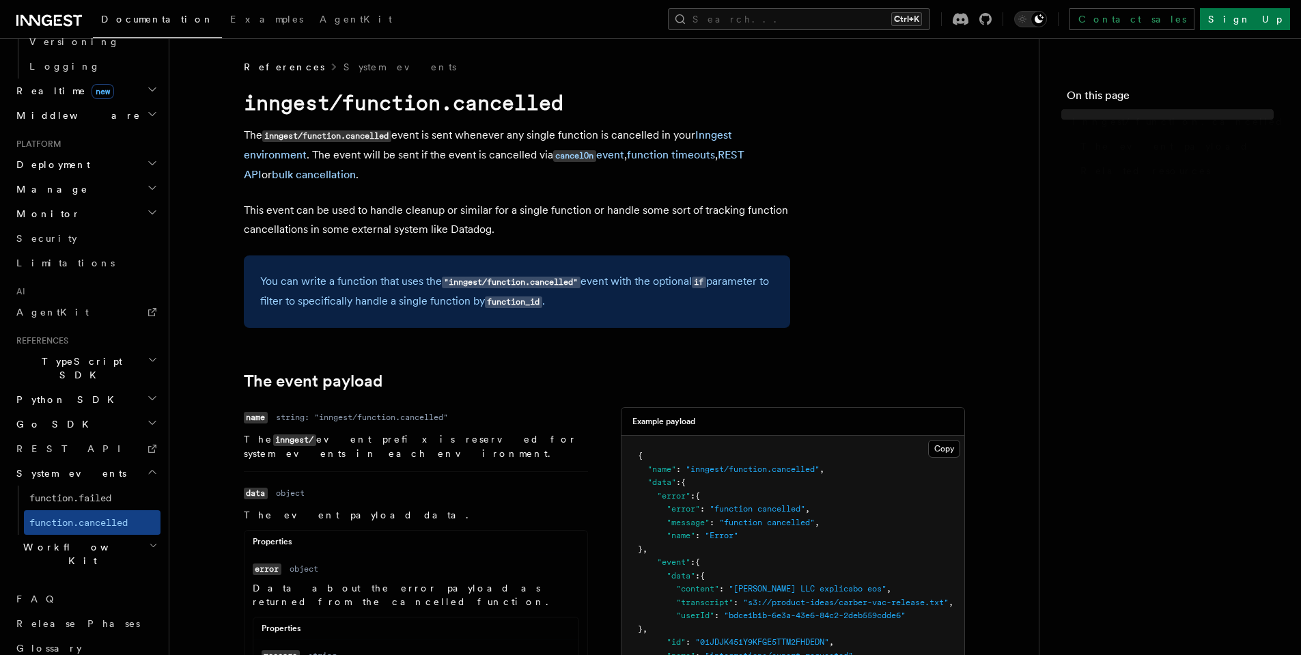
scroll to position [487, 0]
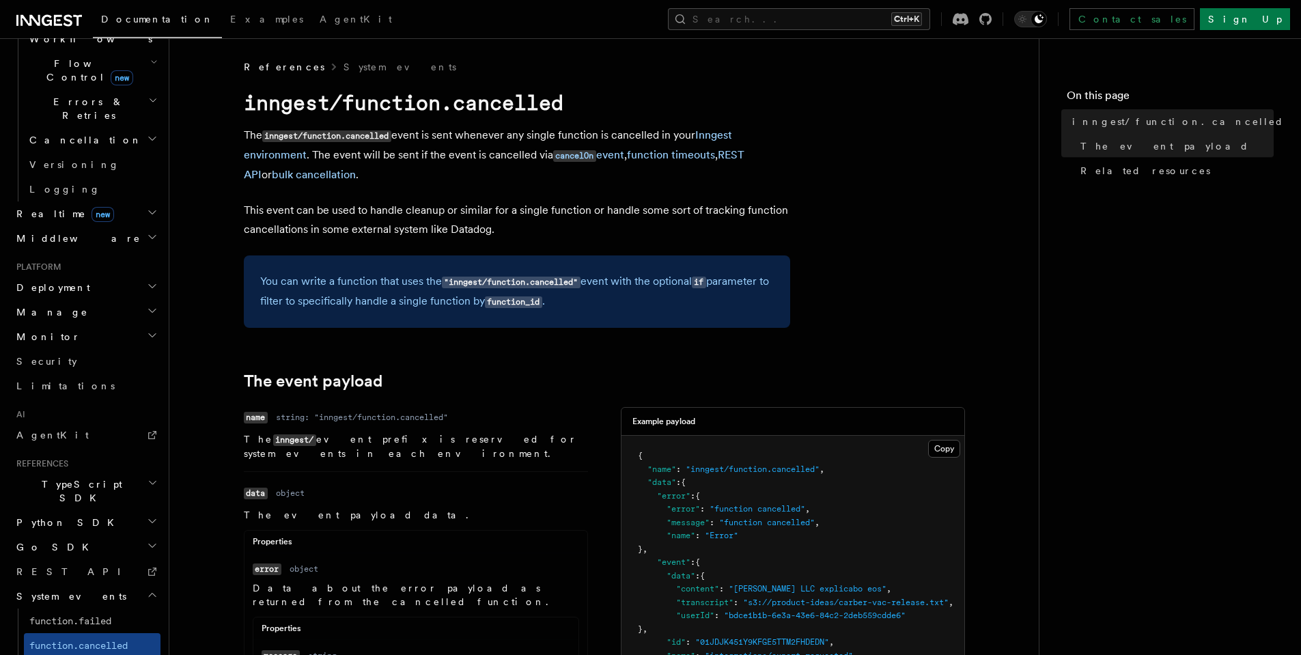
click at [107, 472] on h2 "TypeScript SDK" at bounding box center [86, 491] width 150 height 38
click at [95, 615] on span "function.failed" at bounding box center [70, 620] width 82 height 11
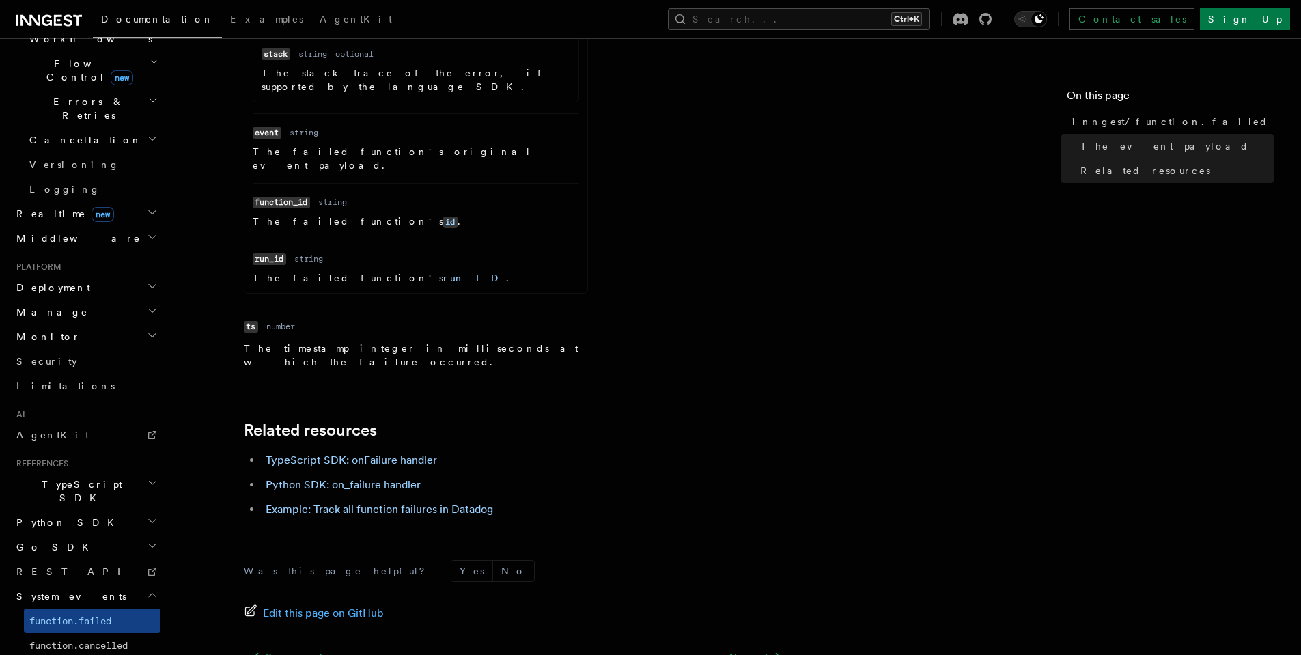
scroll to position [706, 0]
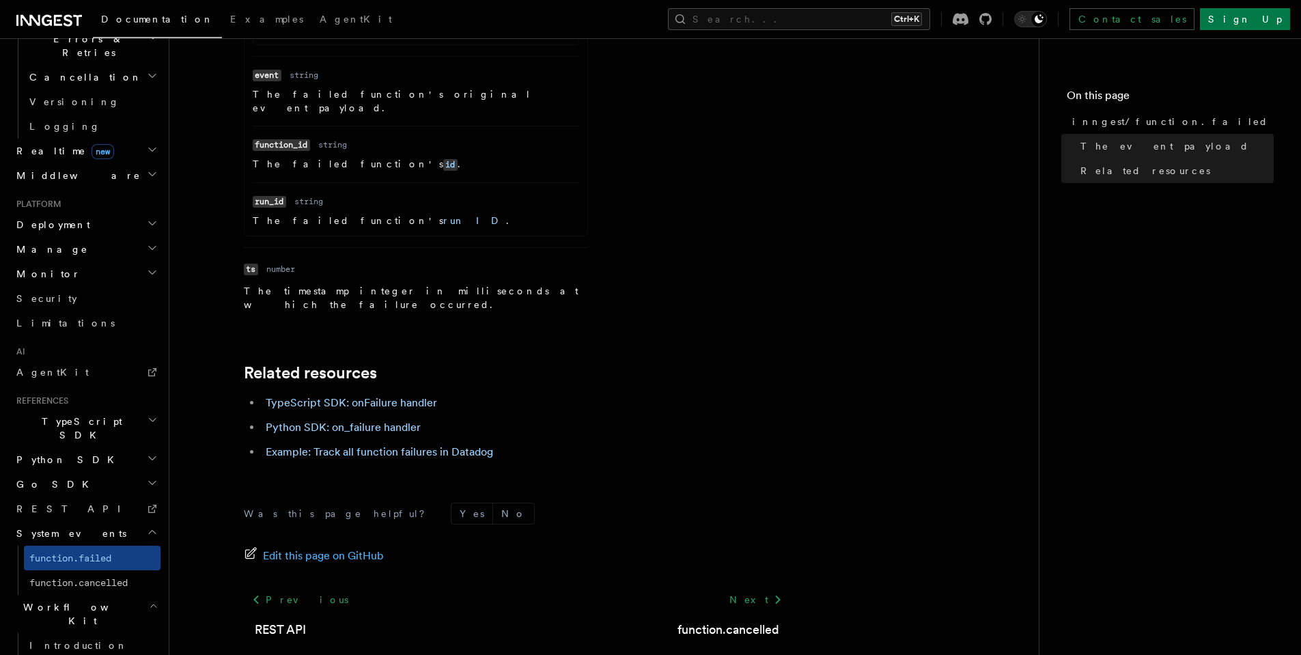
scroll to position [610, 0]
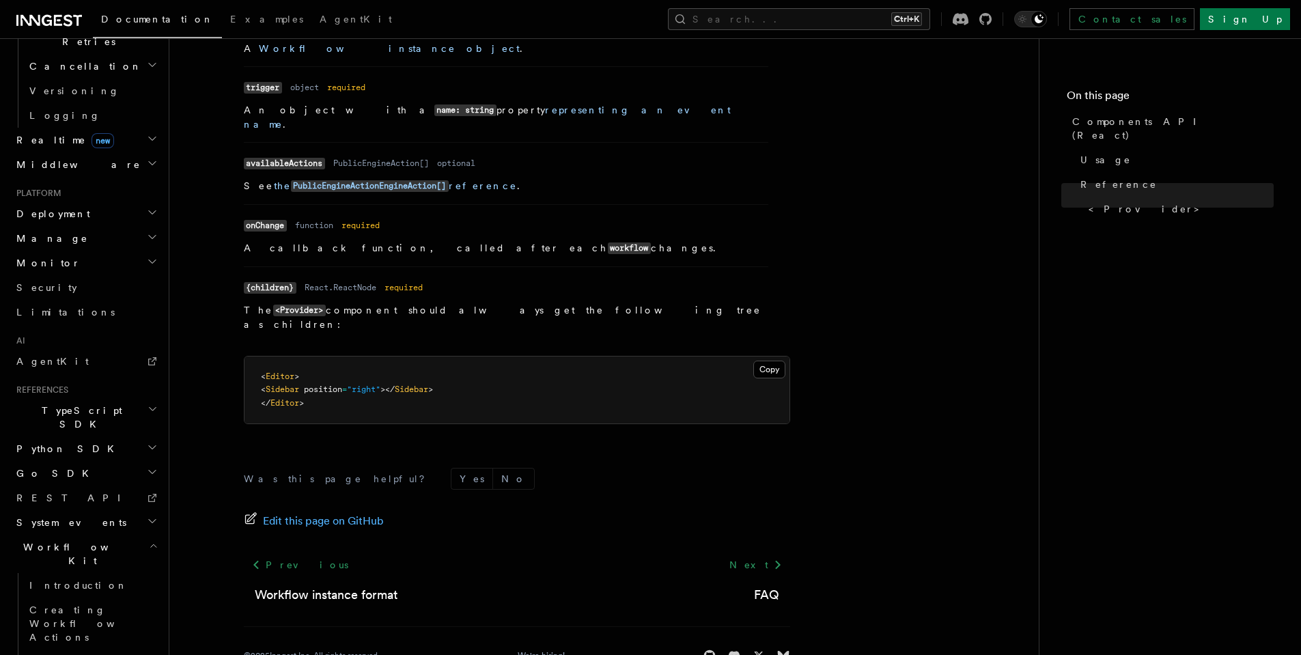
scroll to position [1198, 0]
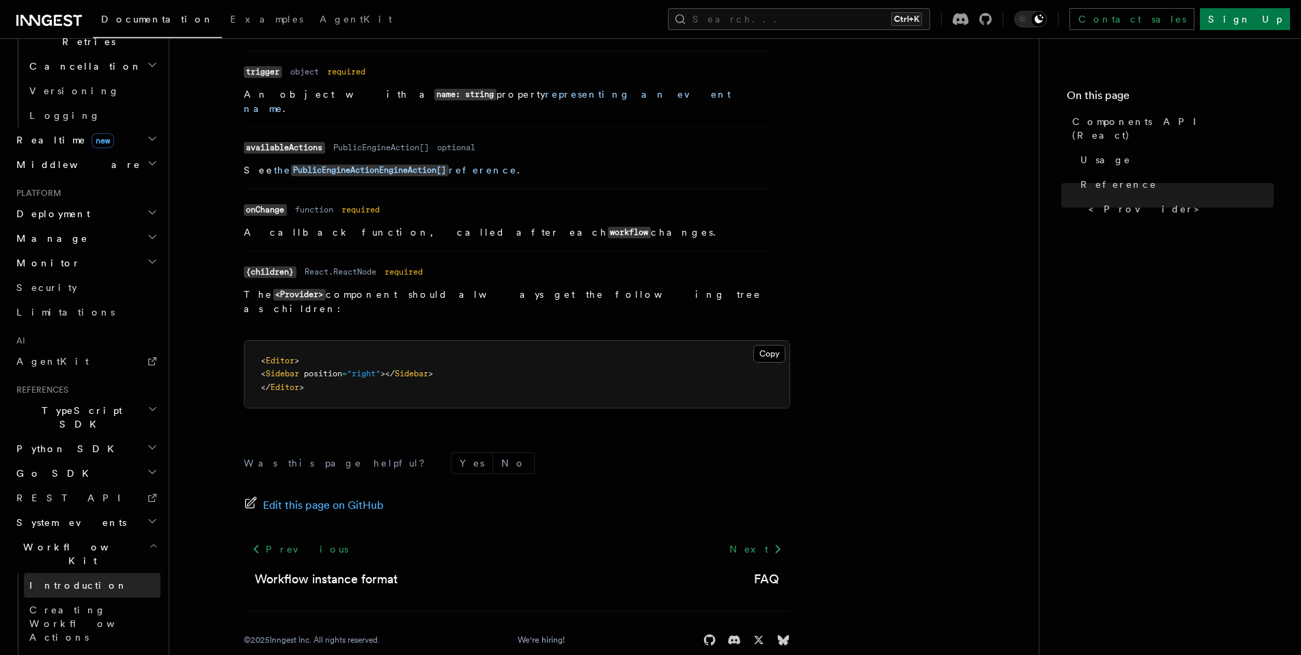
click at [115, 573] on link "Introduction" at bounding box center [92, 585] width 137 height 25
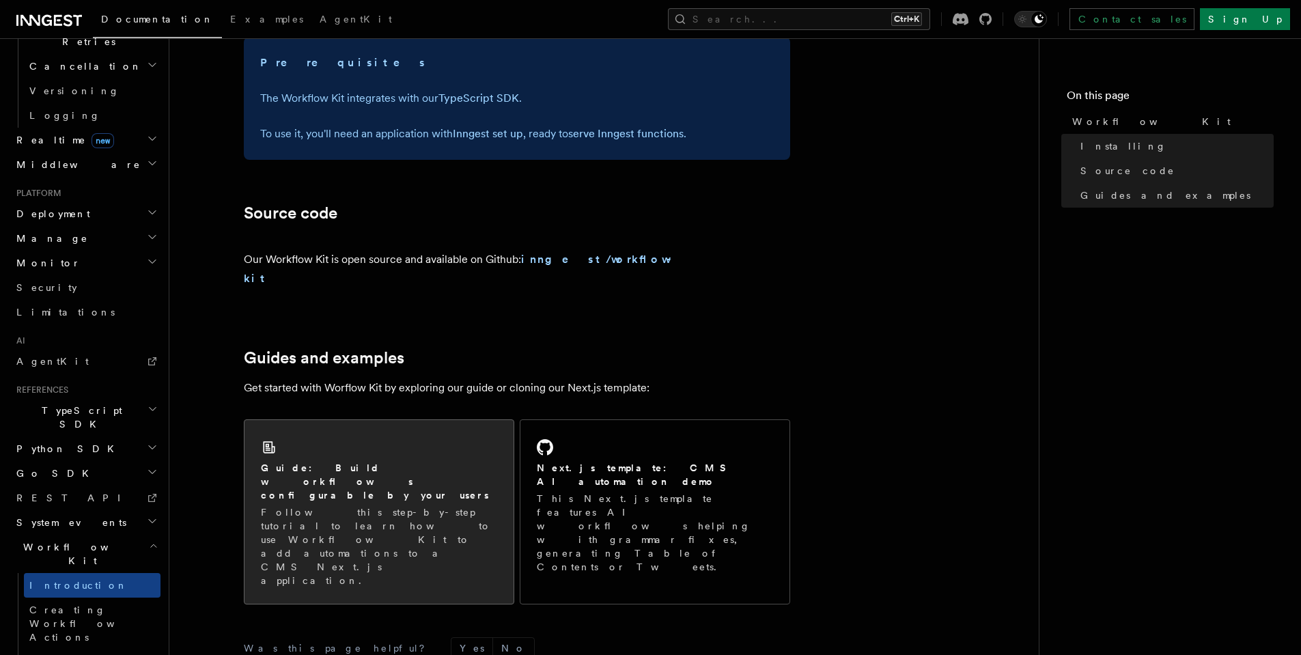
scroll to position [796, 0]
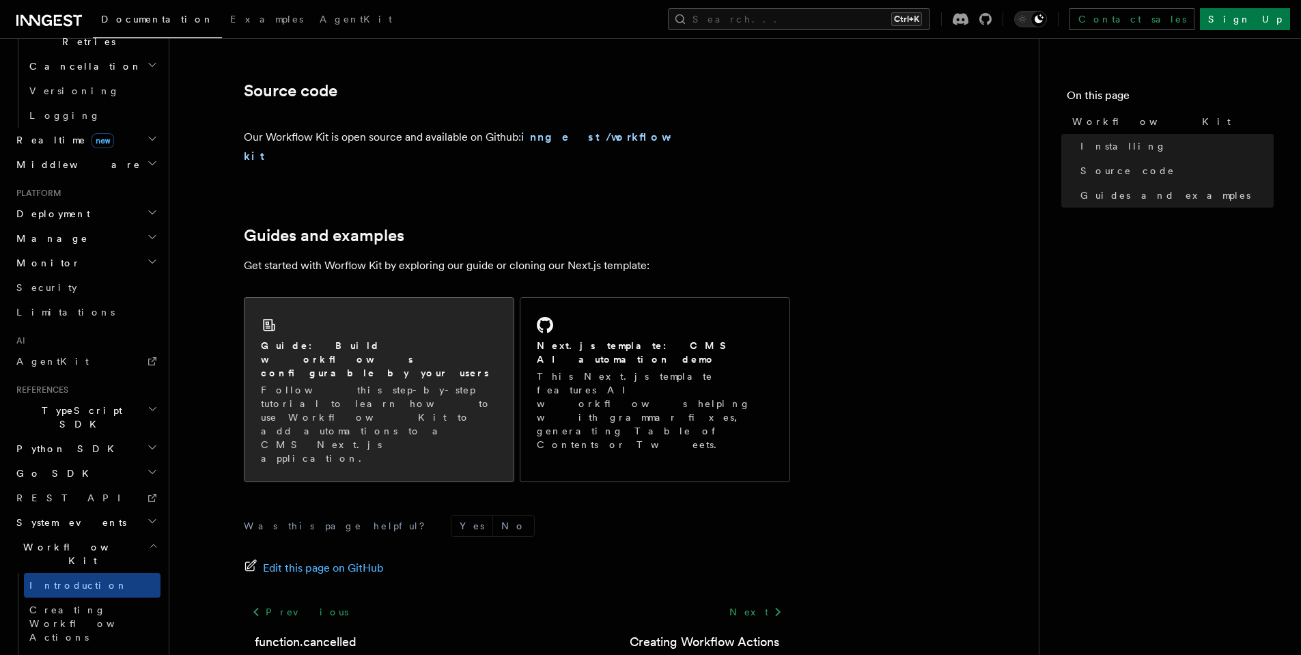
click at [410, 383] on p "Follow this step-by-step tutorial to learn how to use Workflow Kit to add autom…" at bounding box center [379, 424] width 236 height 82
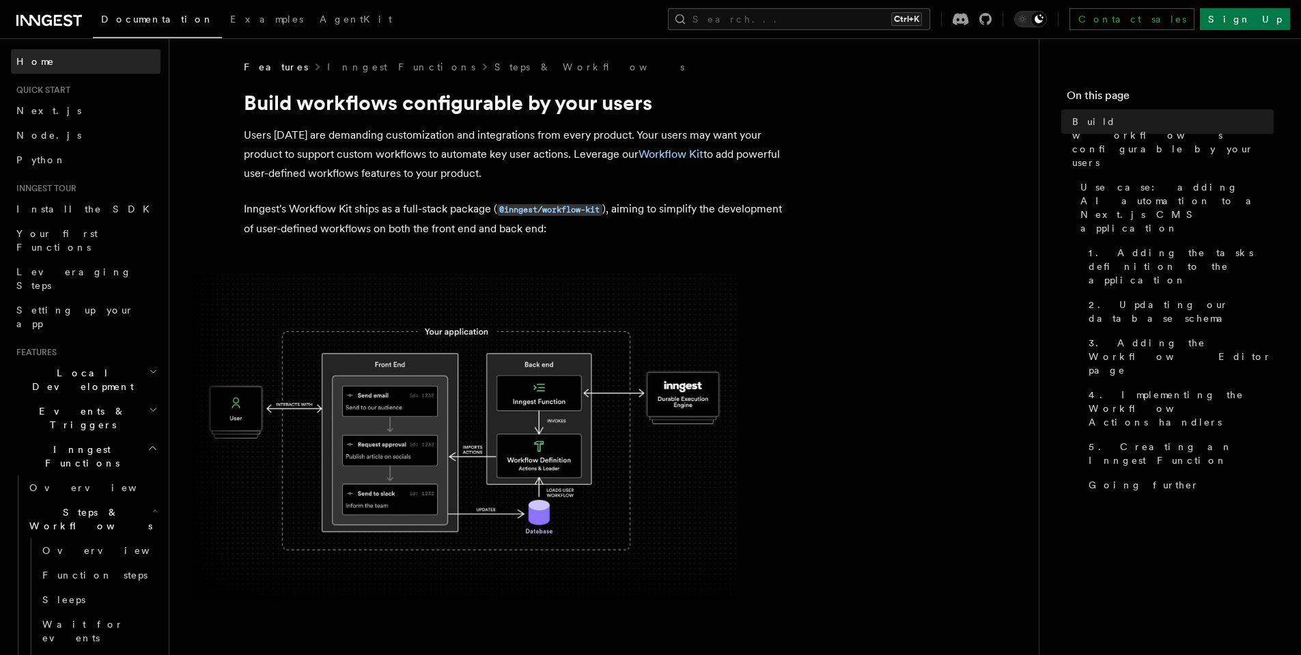
click at [44, 59] on link "Home" at bounding box center [86, 61] width 150 height 25
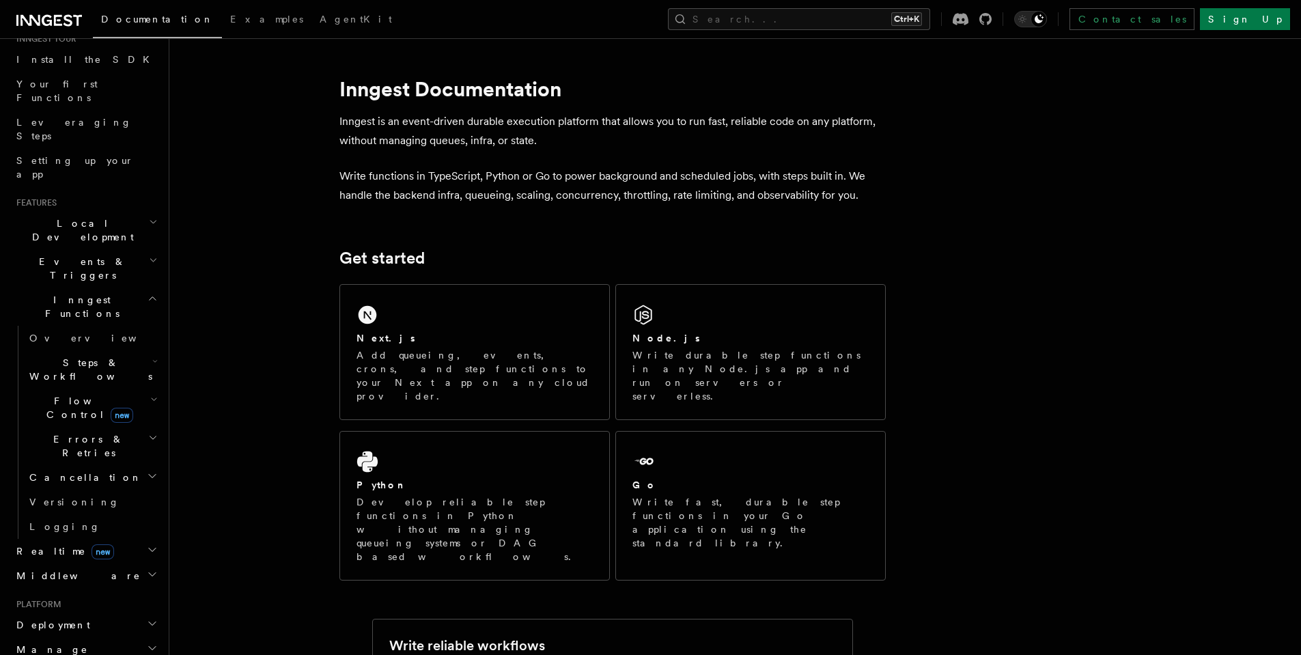
scroll to position [246, 0]
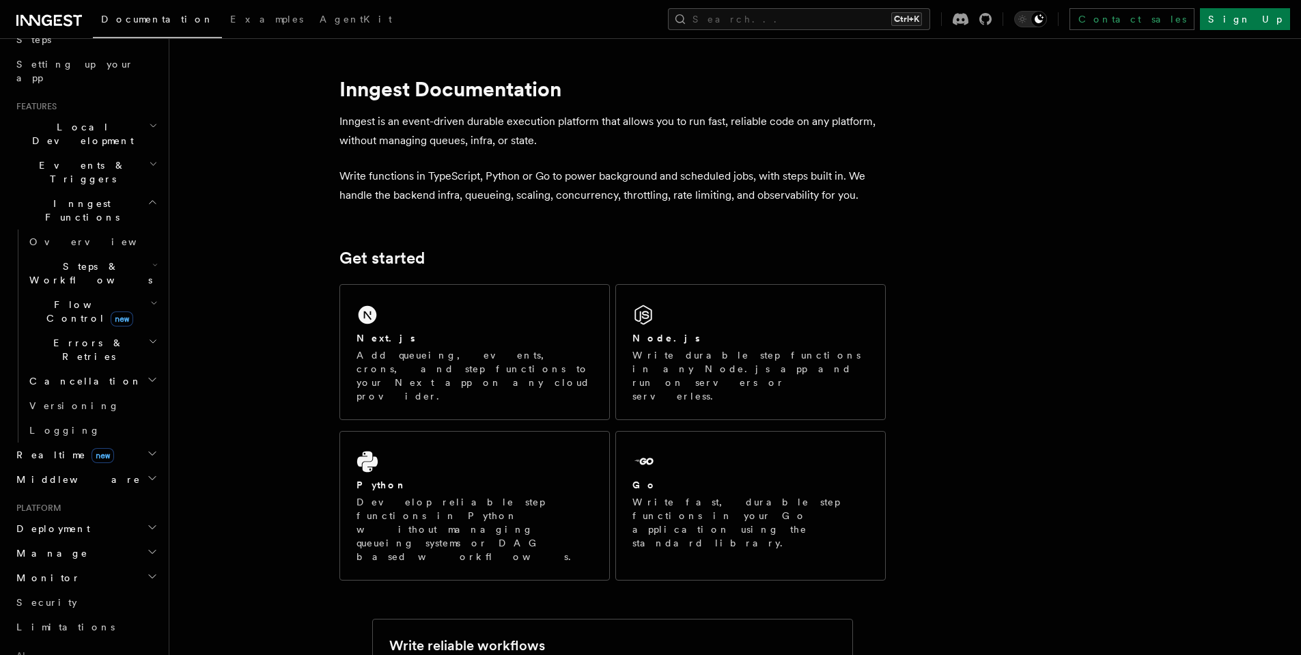
click at [111, 191] on h2 "Inngest Functions" at bounding box center [86, 210] width 150 height 38
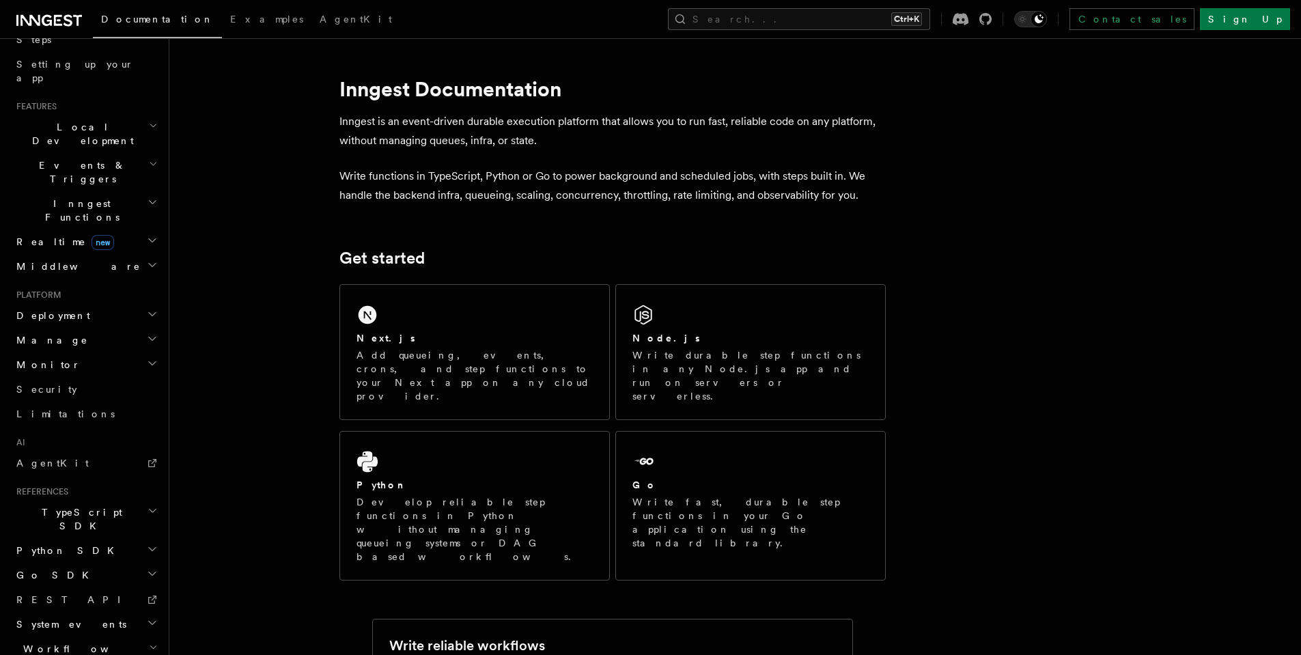
click at [124, 352] on h2 "Monitor" at bounding box center [86, 364] width 150 height 25
click at [125, 352] on h2 "Monitor" at bounding box center [86, 364] width 150 height 25
click at [122, 328] on h2 "Manage" at bounding box center [86, 340] width 150 height 25
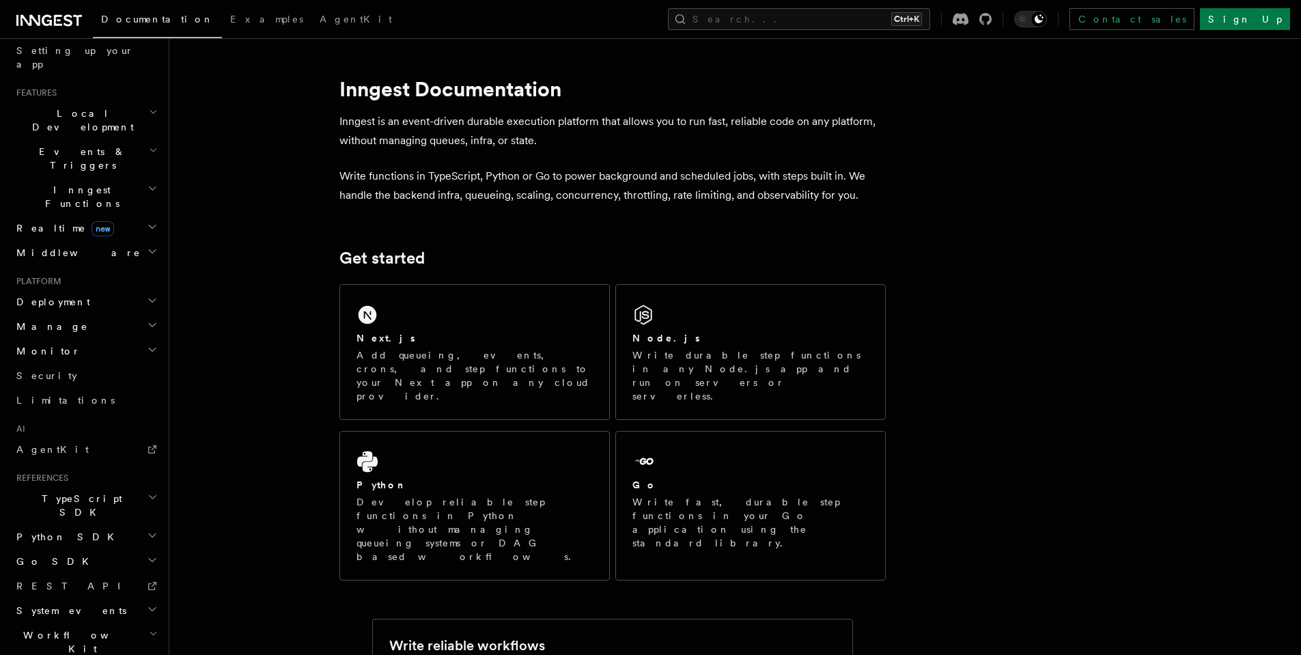
scroll to position [266, 0]
click at [114, 357] on link "Security" at bounding box center [86, 369] width 150 height 25
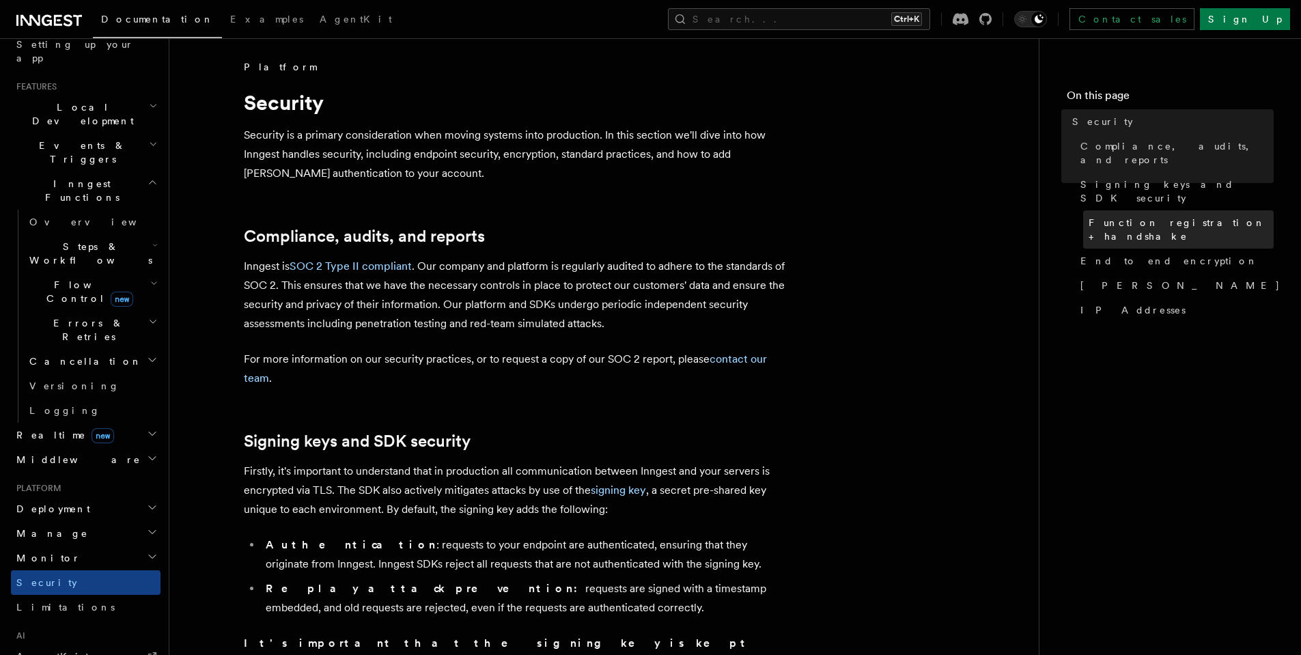
click at [1166, 216] on span "Function registration + handshake" at bounding box center [1180, 229] width 185 height 27
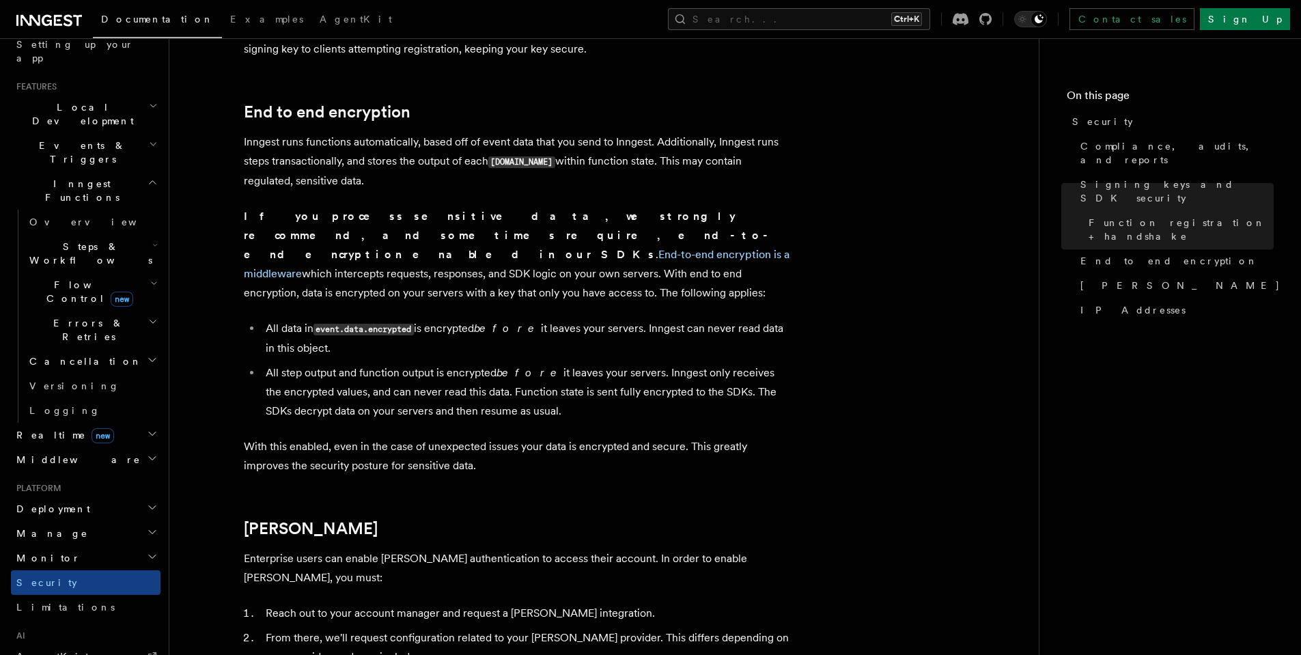
scroll to position [1043, 0]
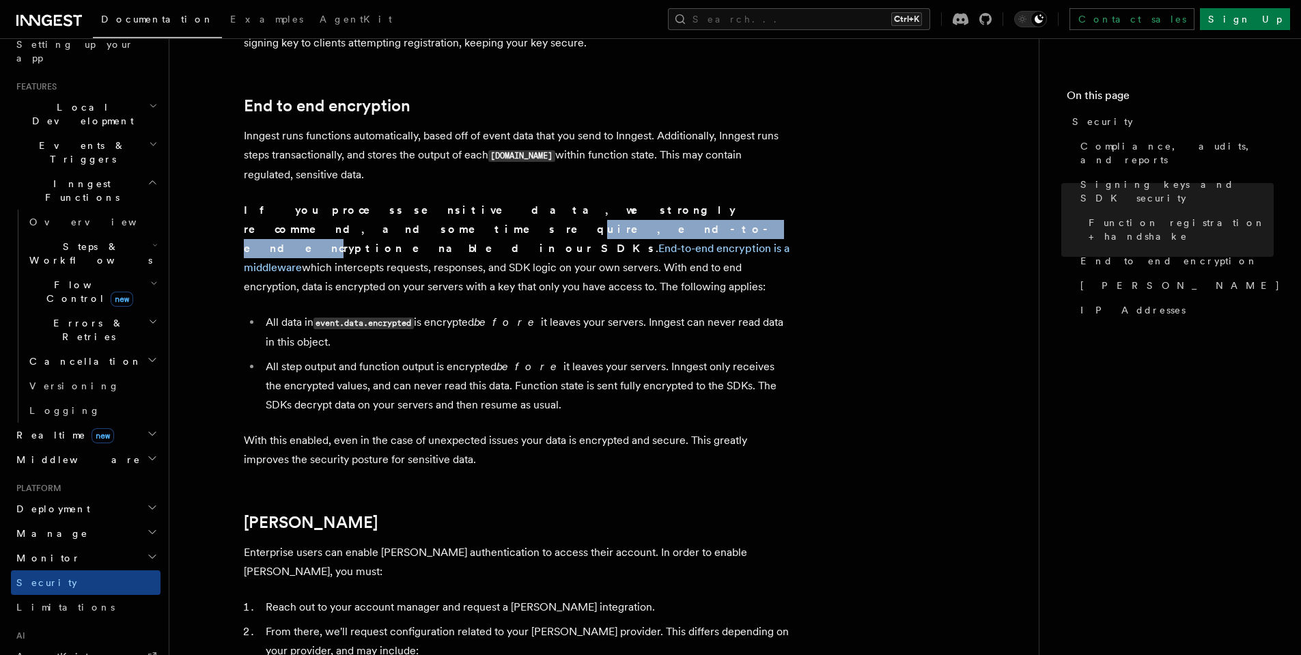
drag, startPoint x: 627, startPoint y: 193, endPoint x: 709, endPoint y: 189, distance: 82.7
click at [712, 203] on strong "strongly recommend, and sometimes require, end-to-end encryption enabled in our…" at bounding box center [509, 228] width 531 height 51
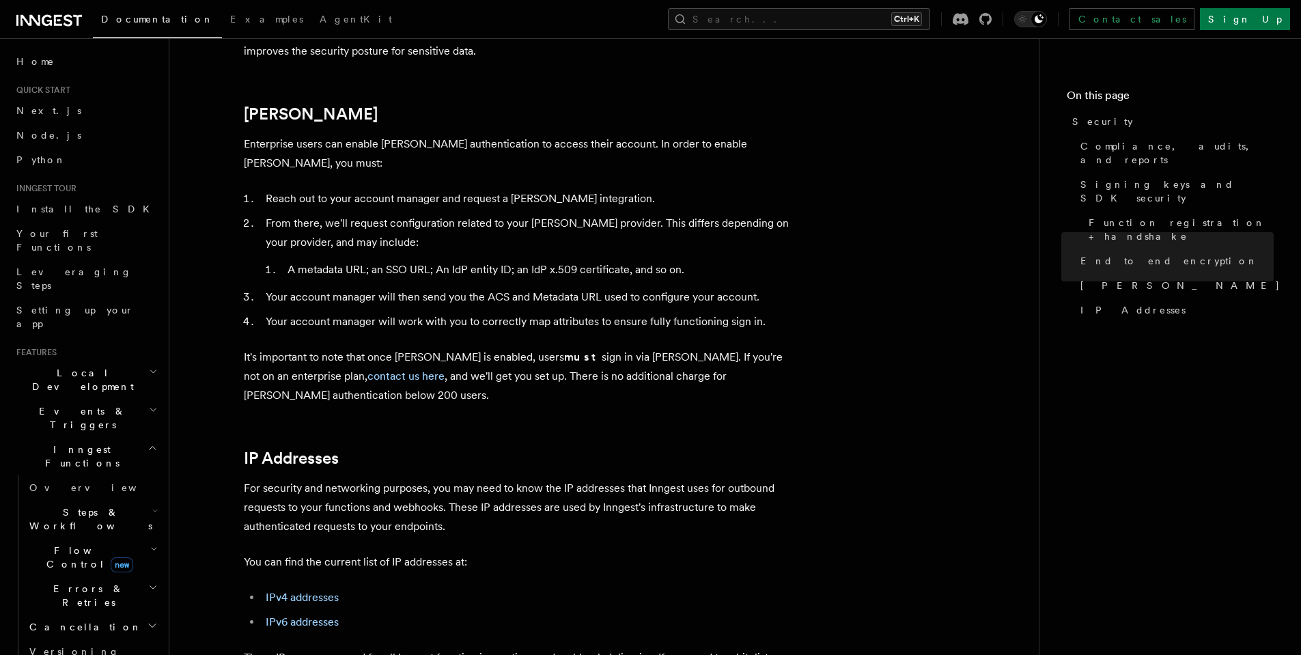
scroll to position [1534, 0]
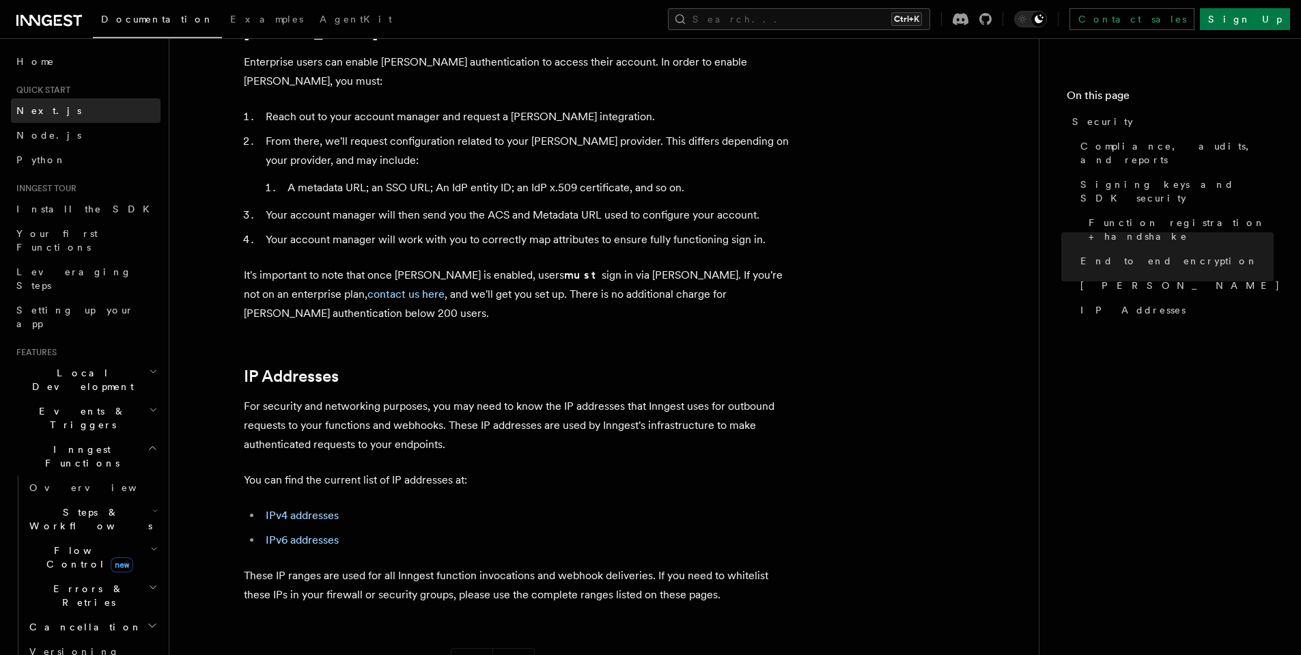
click at [77, 107] on link "Next.js" at bounding box center [86, 110] width 150 height 25
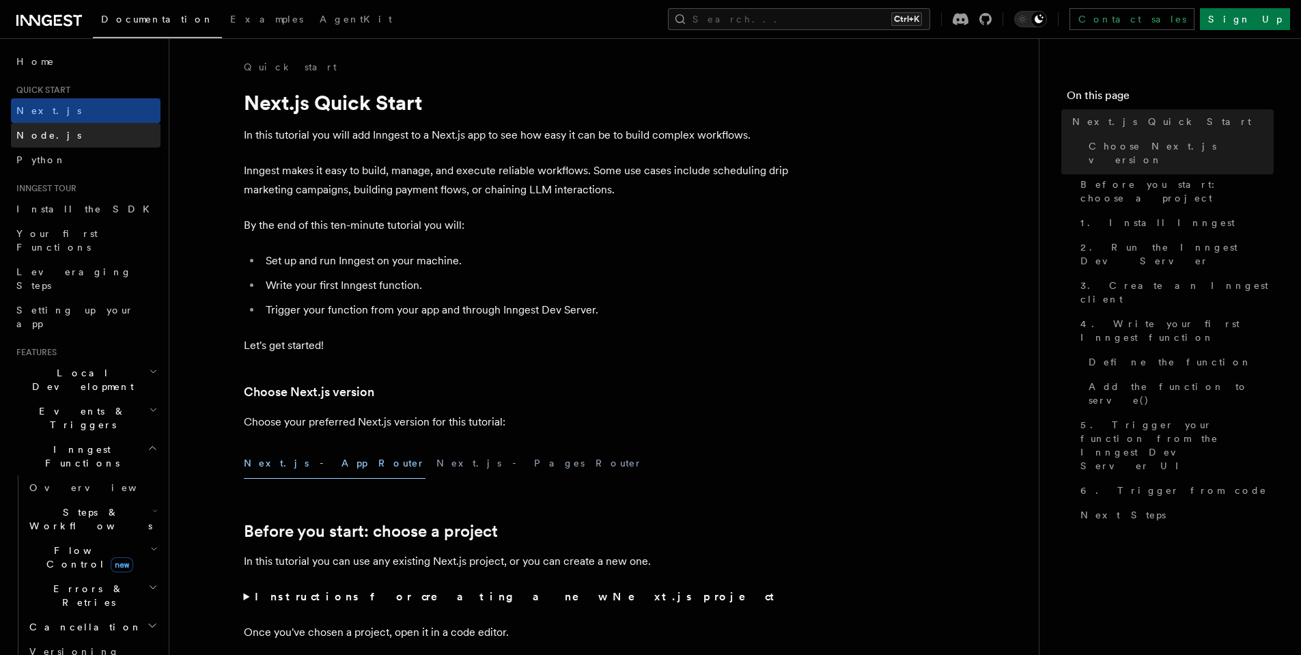
click at [79, 136] on link "Node.js" at bounding box center [86, 135] width 150 height 25
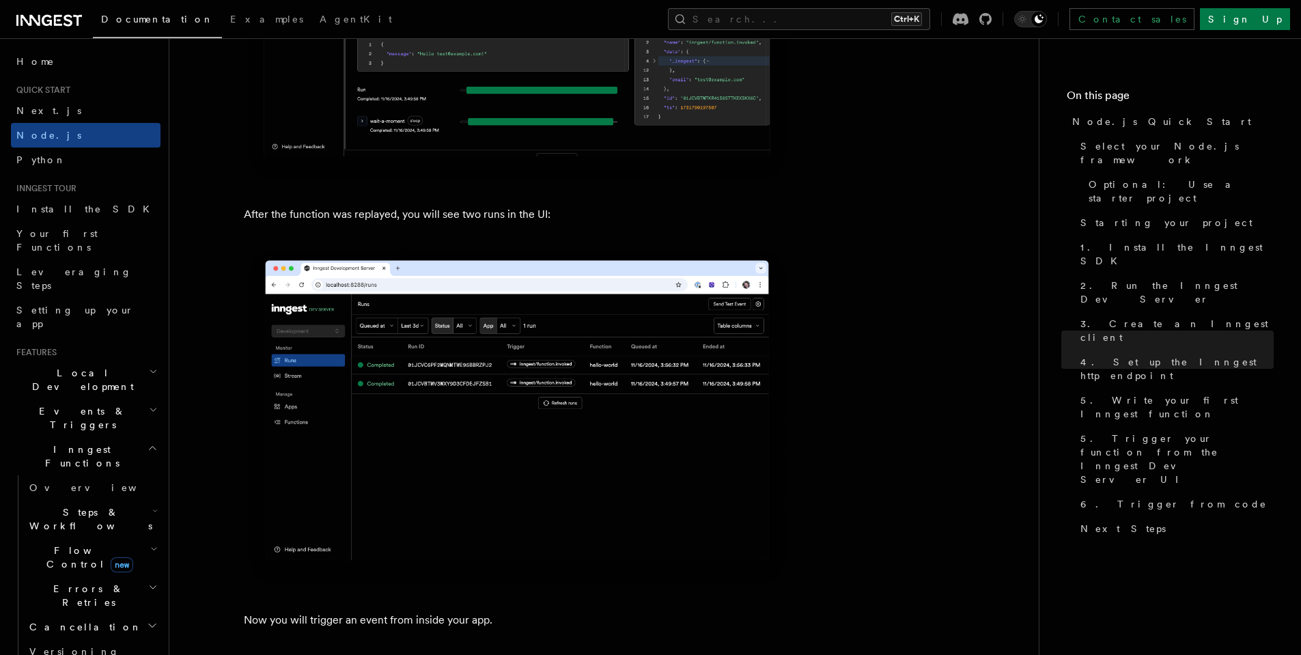
scroll to position [6391, 0]
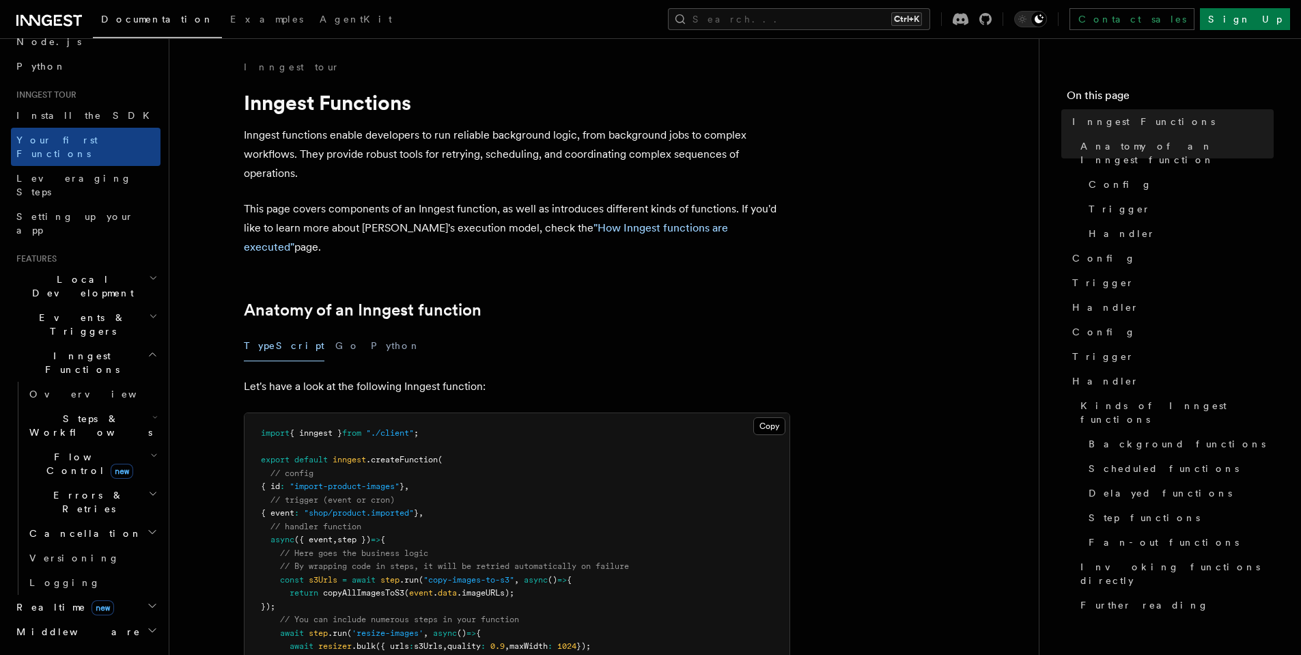
scroll to position [164, 0]
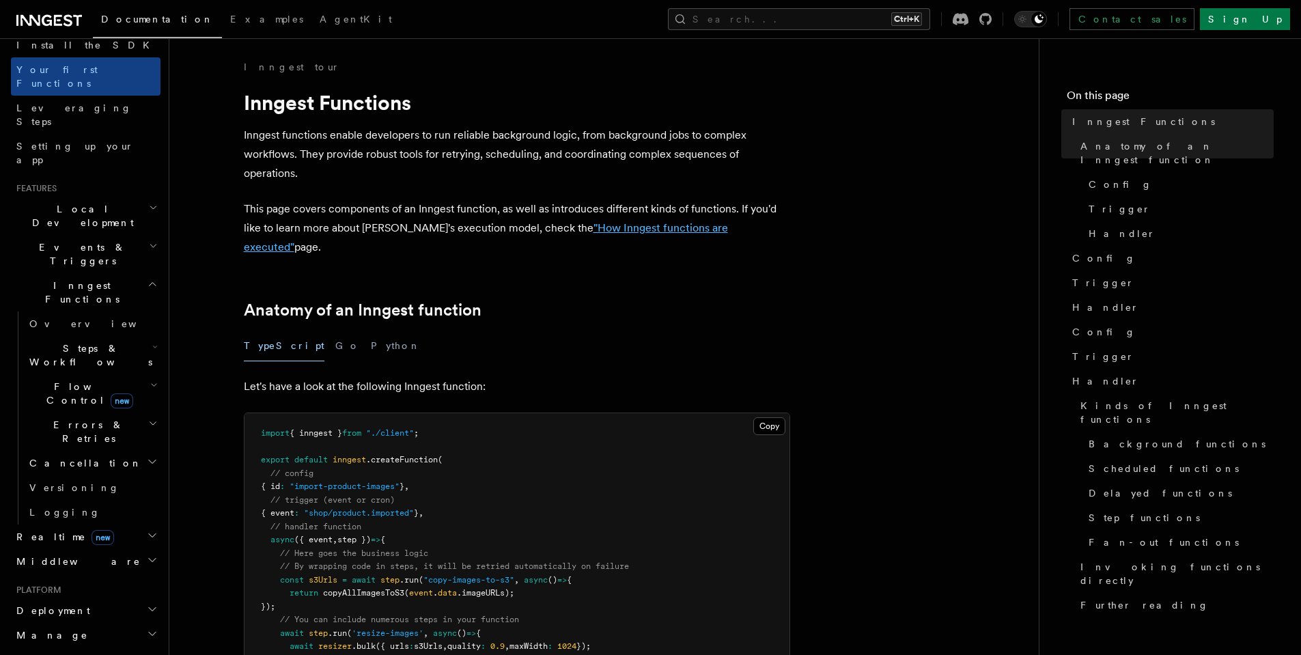
click at [639, 227] on link ""How Inngest functions are executed"" at bounding box center [486, 237] width 484 height 32
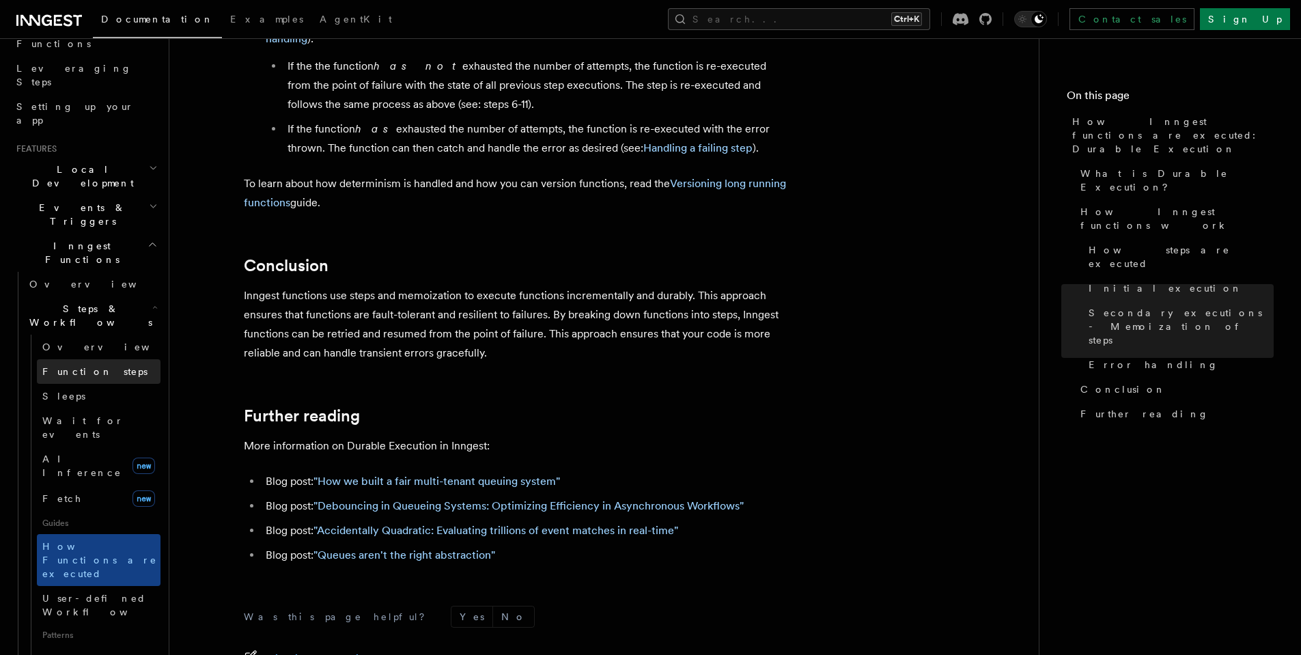
scroll to position [164, 0]
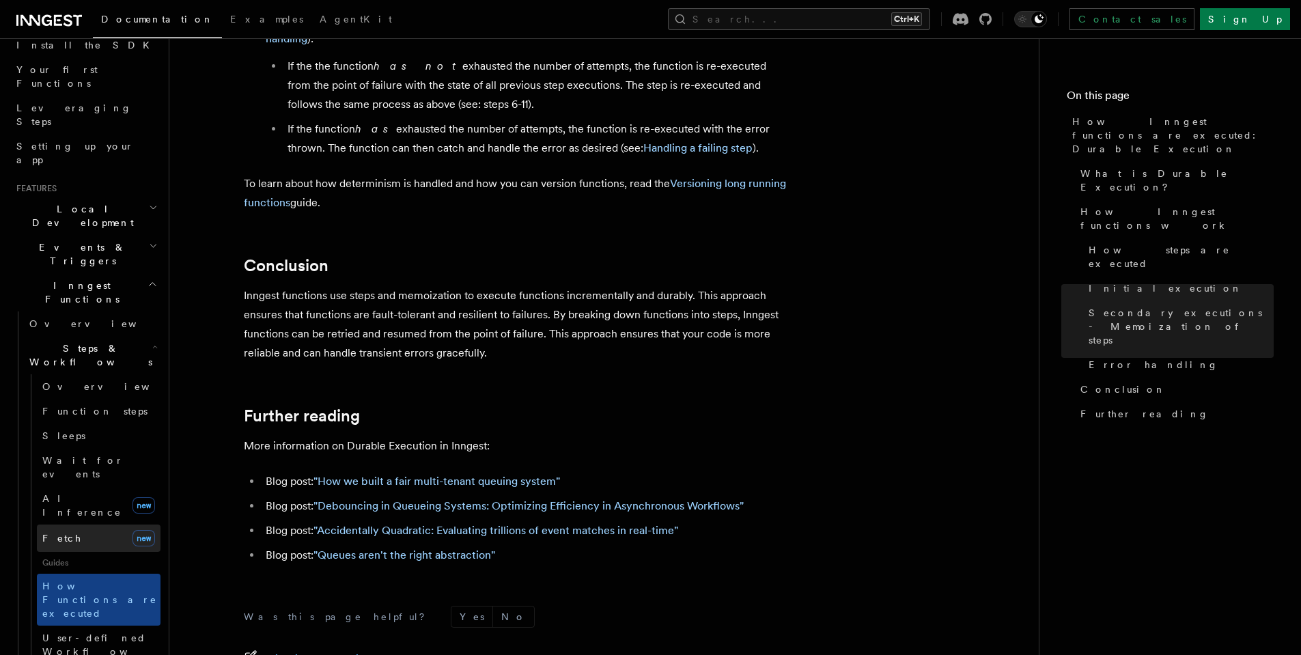
click at [83, 524] on link "Fetch new" at bounding box center [99, 537] width 124 height 27
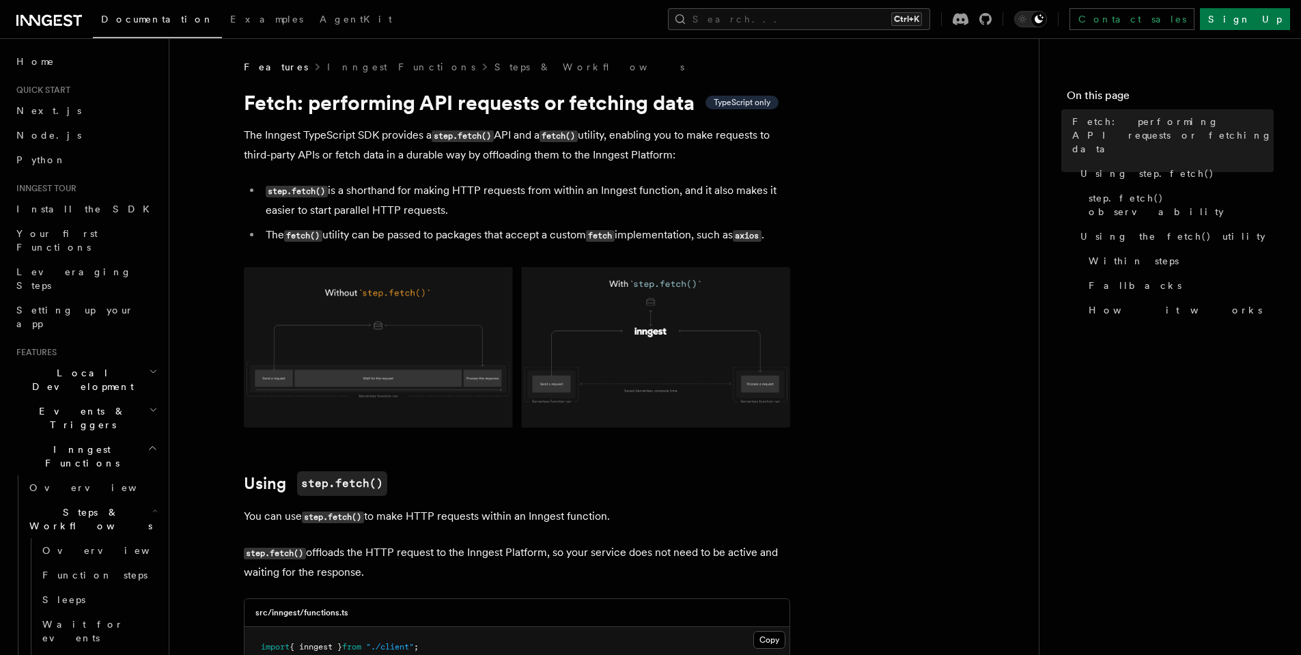
click at [130, 500] on h2 "Steps & Workflows" at bounding box center [92, 519] width 137 height 38
click at [149, 404] on icon "button" at bounding box center [153, 409] width 9 height 11
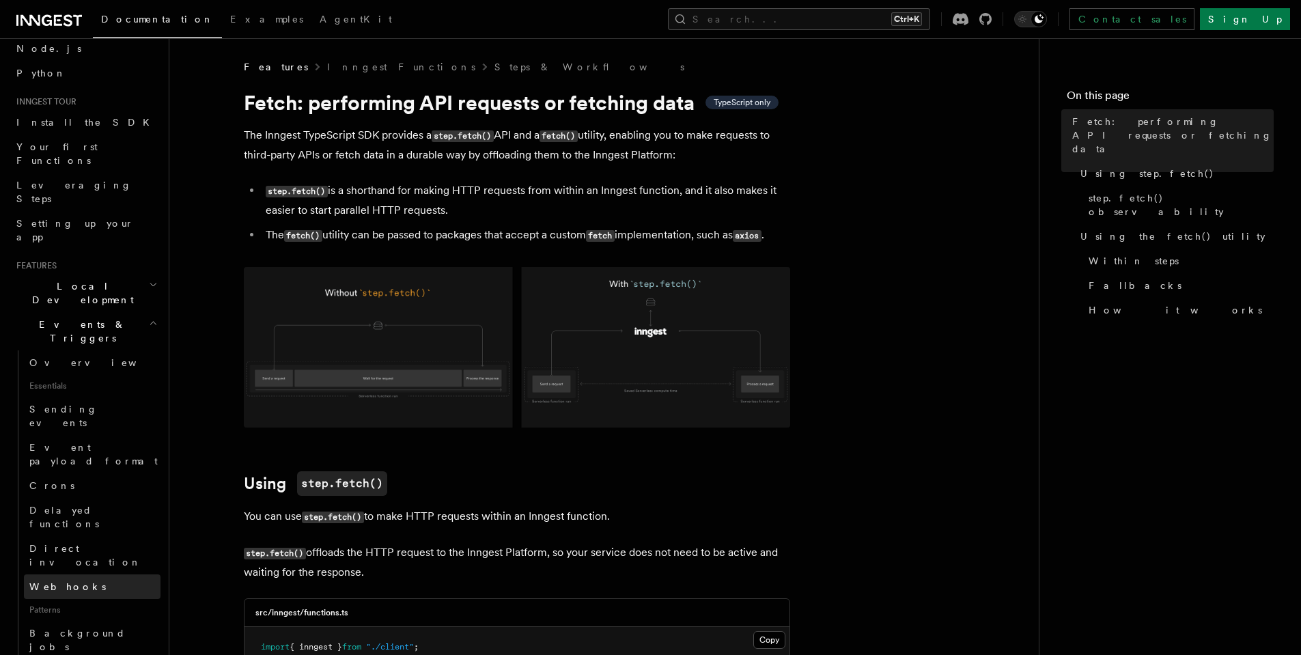
scroll to position [164, 0]
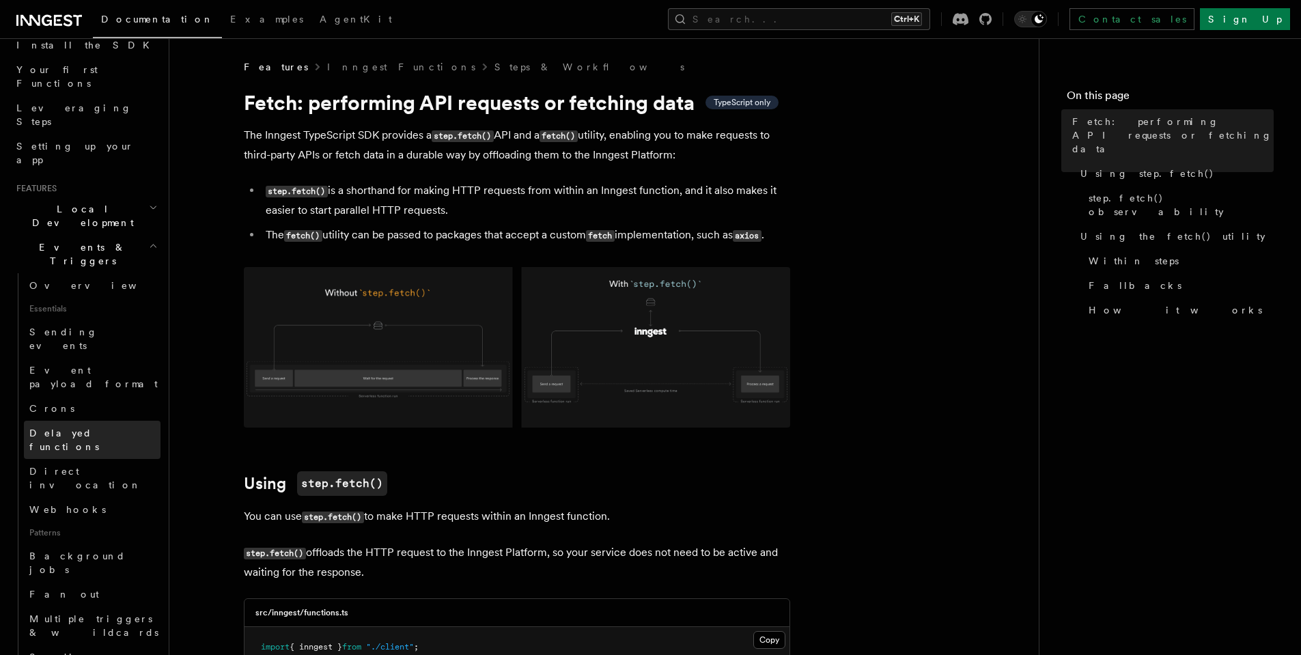
click at [109, 421] on link "Delayed functions" at bounding box center [92, 440] width 137 height 38
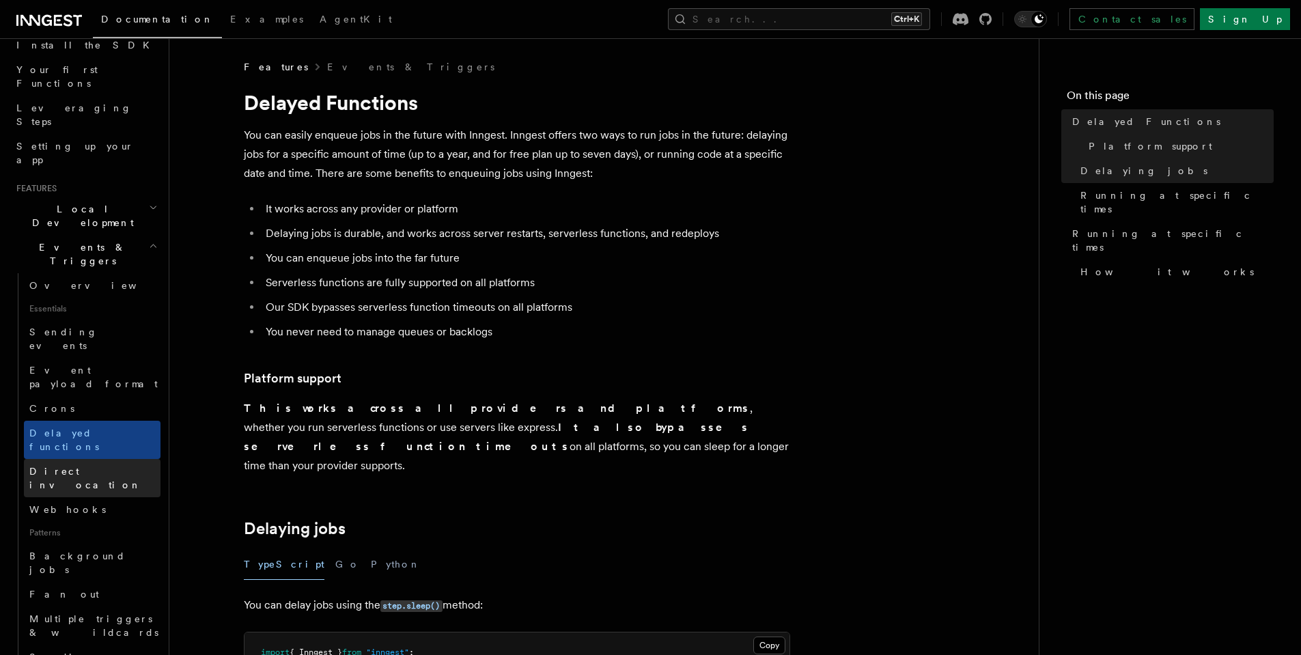
click at [117, 459] on link "Direct invocation" at bounding box center [92, 478] width 137 height 38
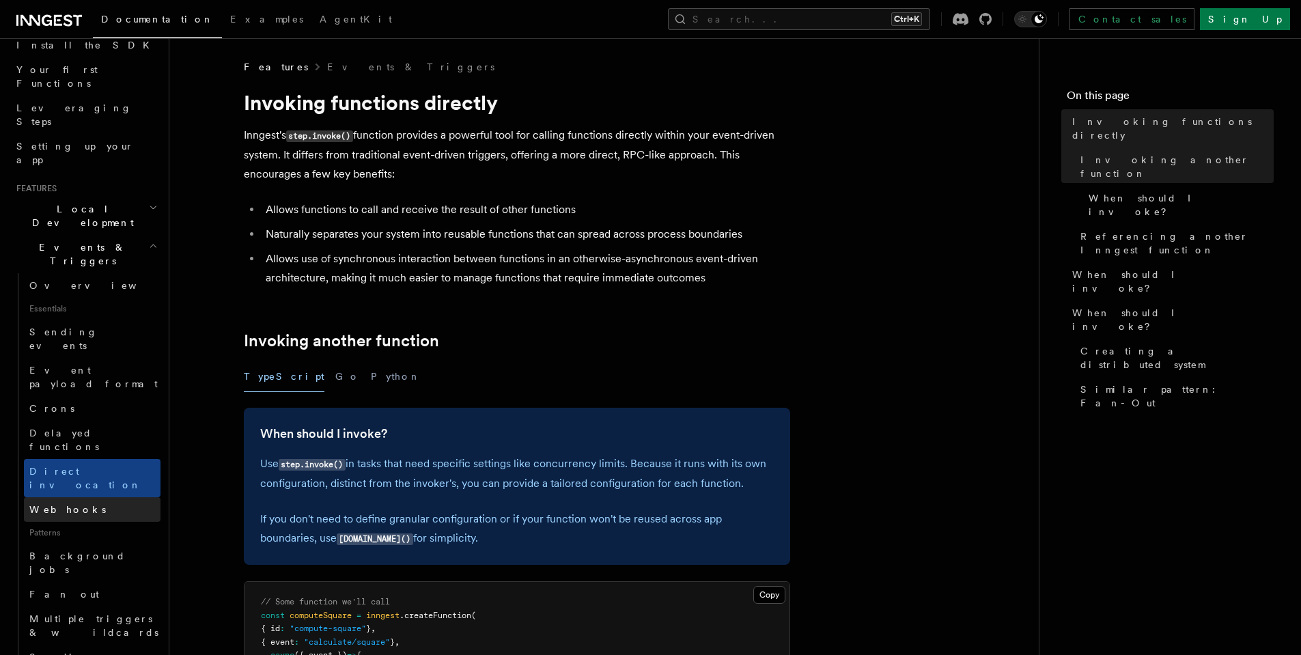
click at [113, 497] on link "Webhooks" at bounding box center [92, 509] width 137 height 25
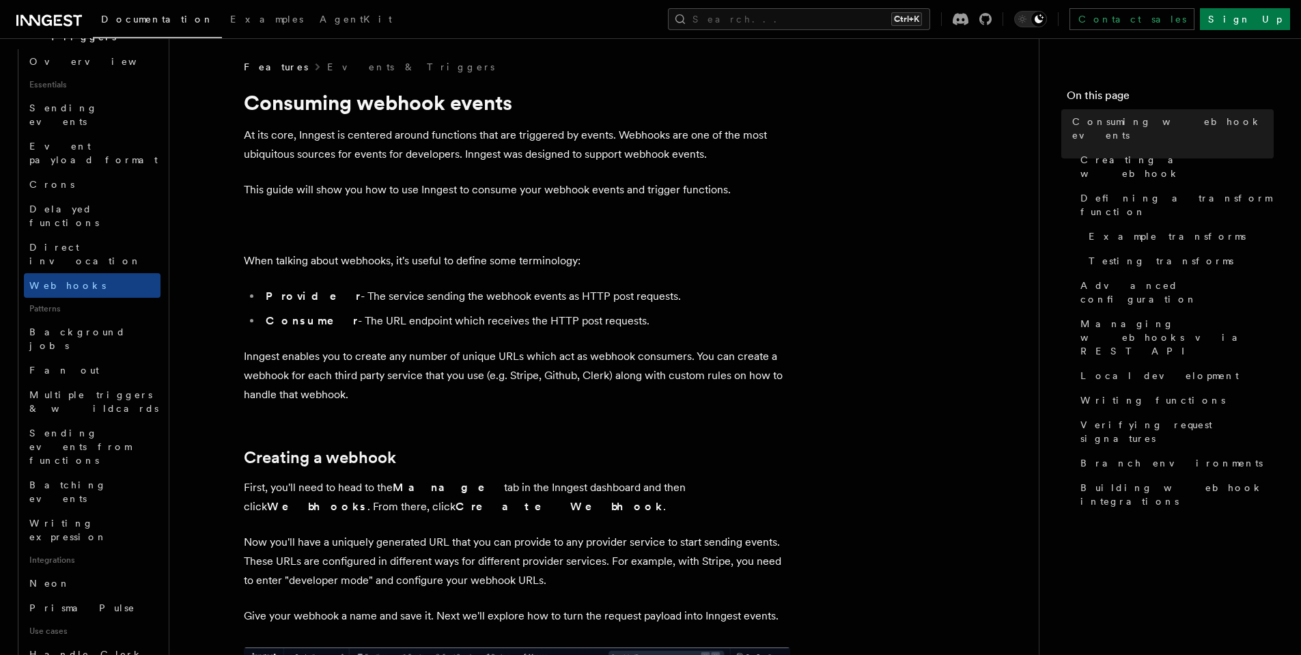
scroll to position [410, 0]
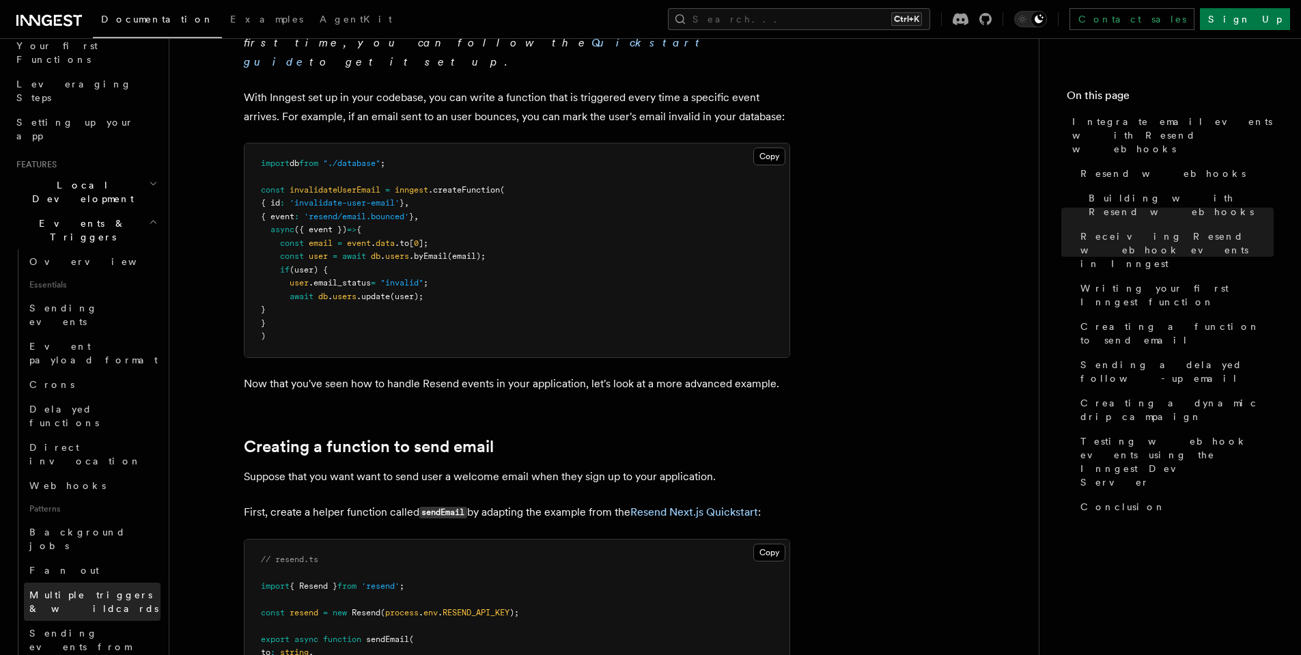
scroll to position [164, 0]
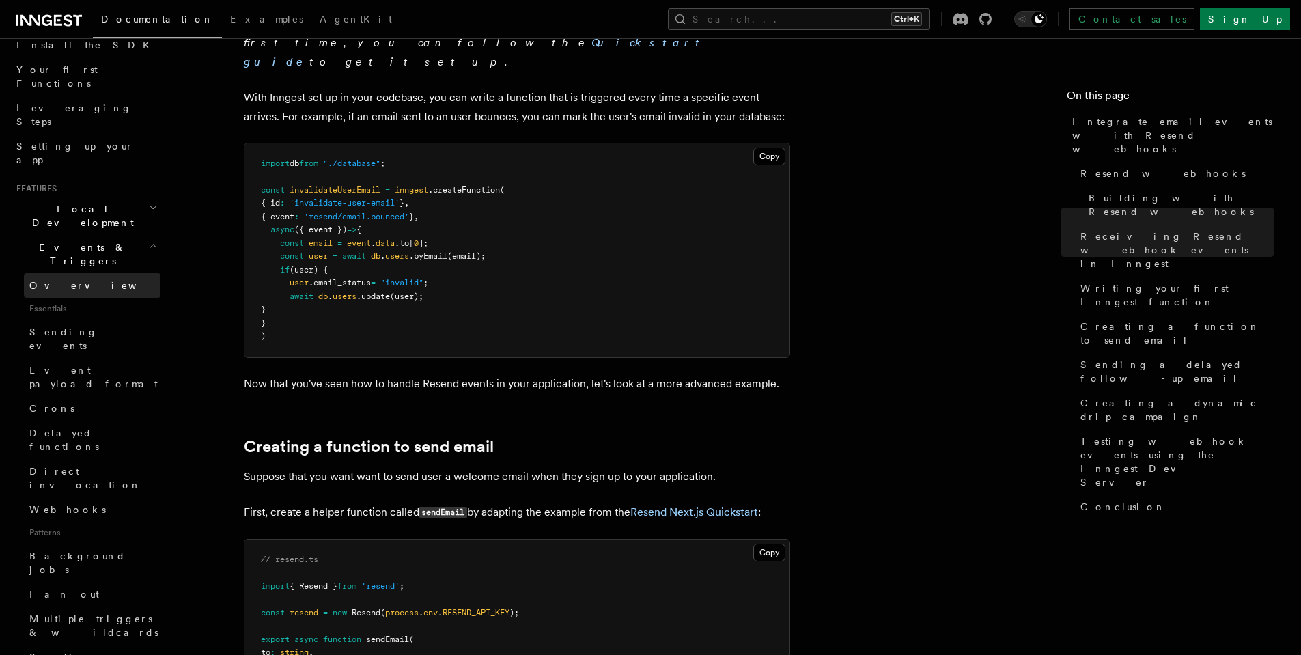
click at [67, 280] on span "Overview" at bounding box center [99, 285] width 141 height 11
